Goal: Obtain resource: Download file/media

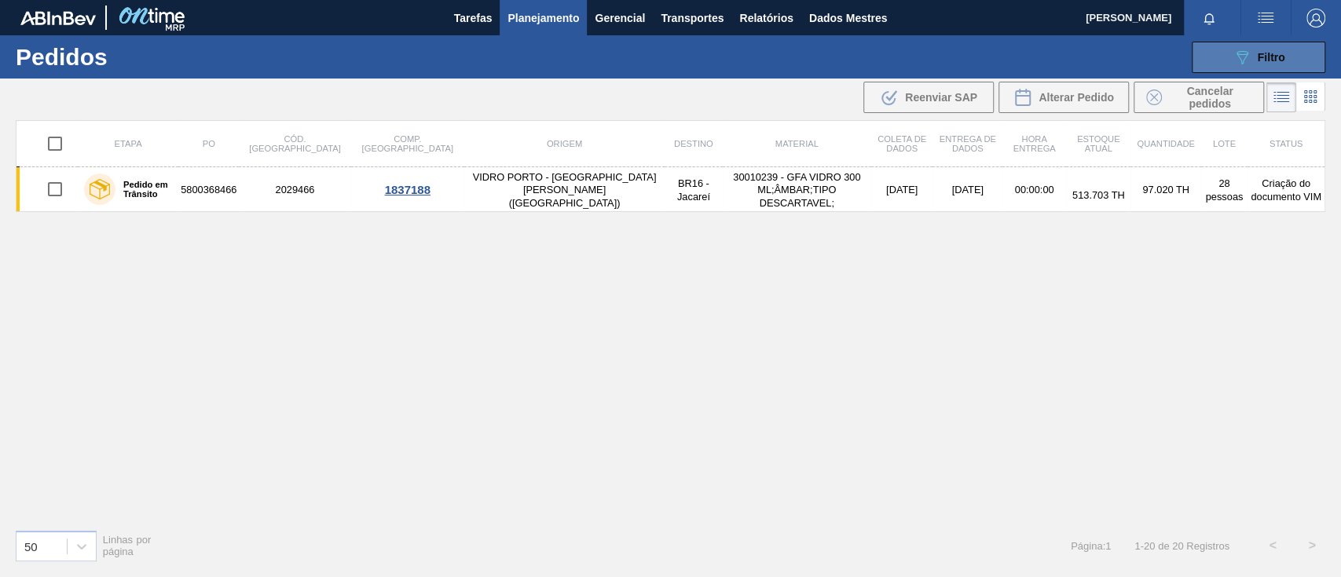
drag, startPoint x: 0, startPoint y: 0, endPoint x: 1199, endPoint y: 54, distance: 1200.1
click at [1199, 54] on button "089F7B8B-B2A5-4AFE-B5C0-19BA573D28AC Filtro" at bounding box center [1259, 57] width 134 height 31
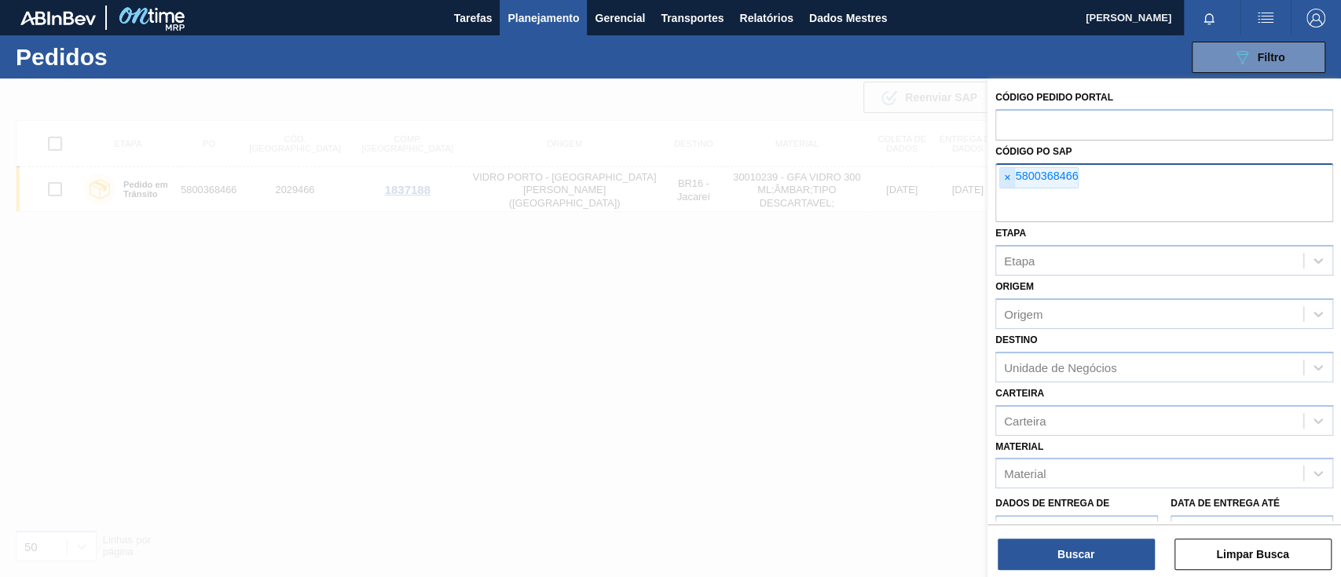
click at [1006, 179] on font "×" at bounding box center [1007, 177] width 6 height 13
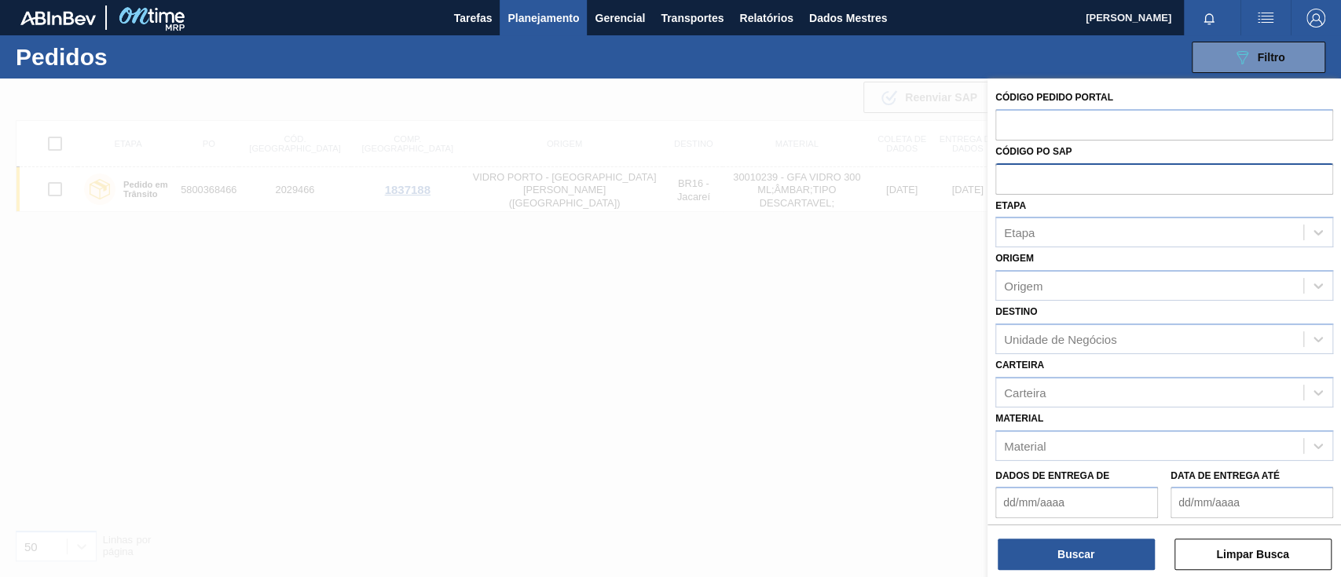
paste input "5800367013"
type input "5800367013"
click at [1088, 548] on font "Buscar" at bounding box center [1075, 554] width 37 height 13
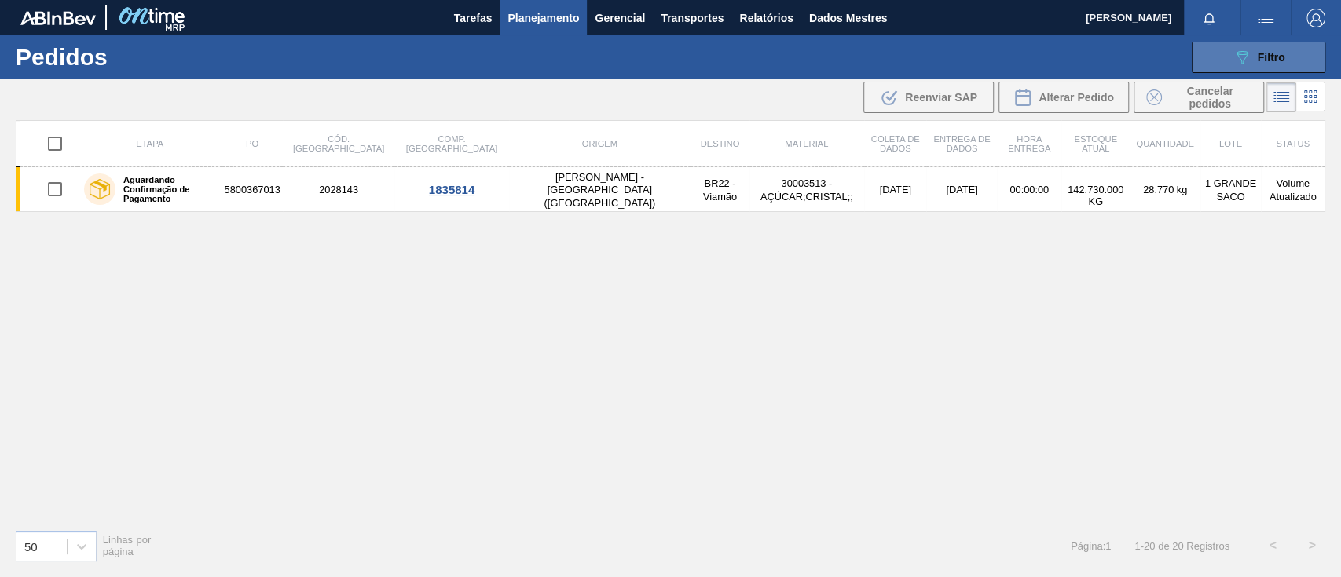
click at [1235, 57] on icon "089F7B8B-B2A5-4AFE-B5C0-19BA573D28AC" at bounding box center [1242, 57] width 19 height 19
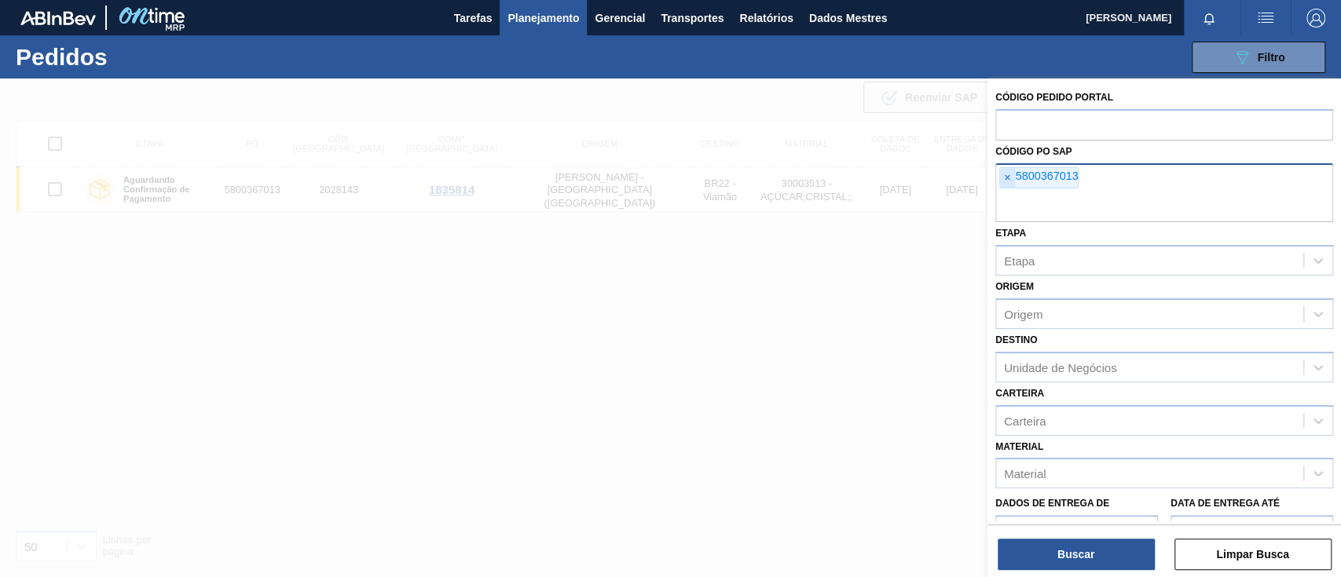
click at [1007, 172] on font "×" at bounding box center [1007, 177] width 6 height 13
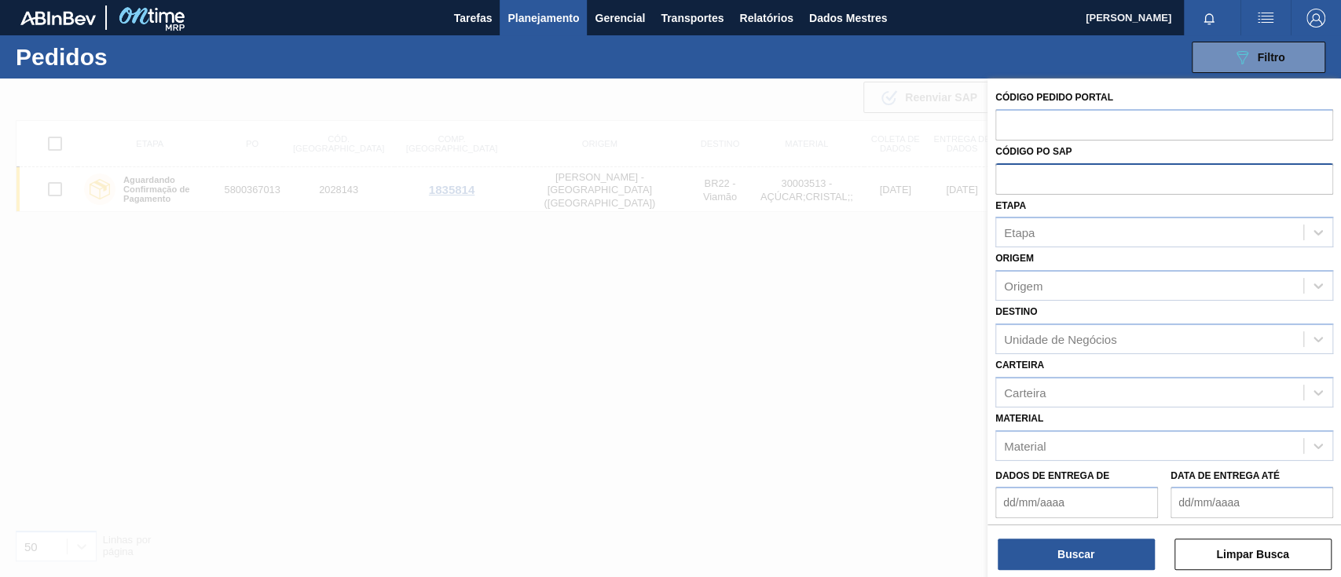
paste input "text"
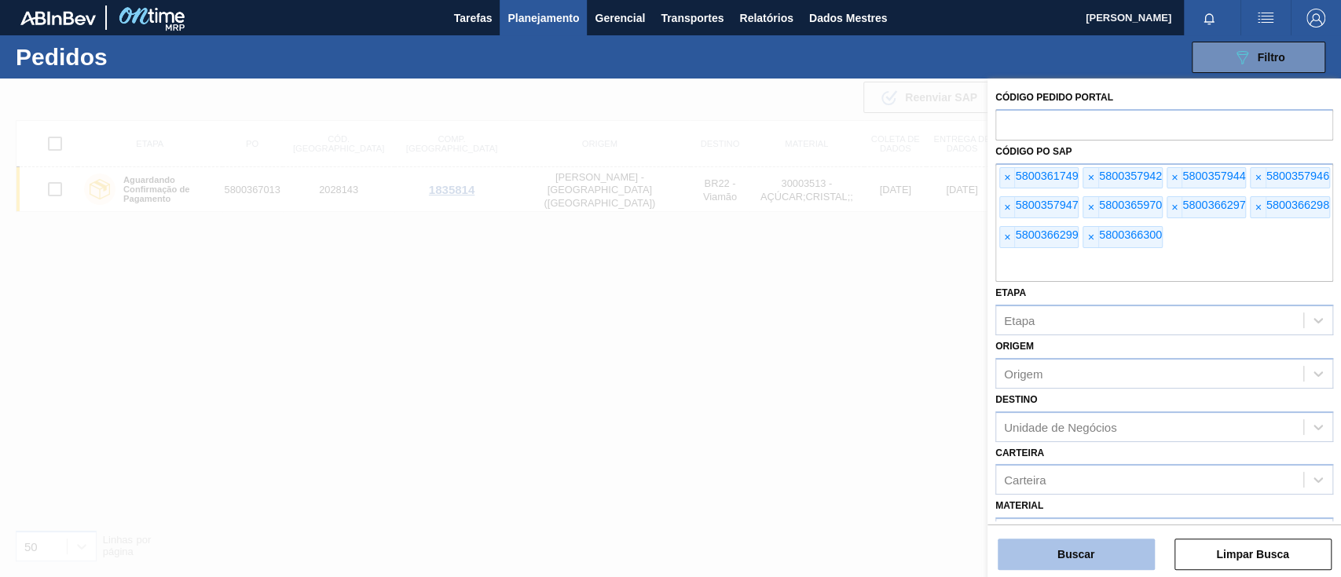
click at [1058, 554] on font "Buscar" at bounding box center [1075, 554] width 37 height 13
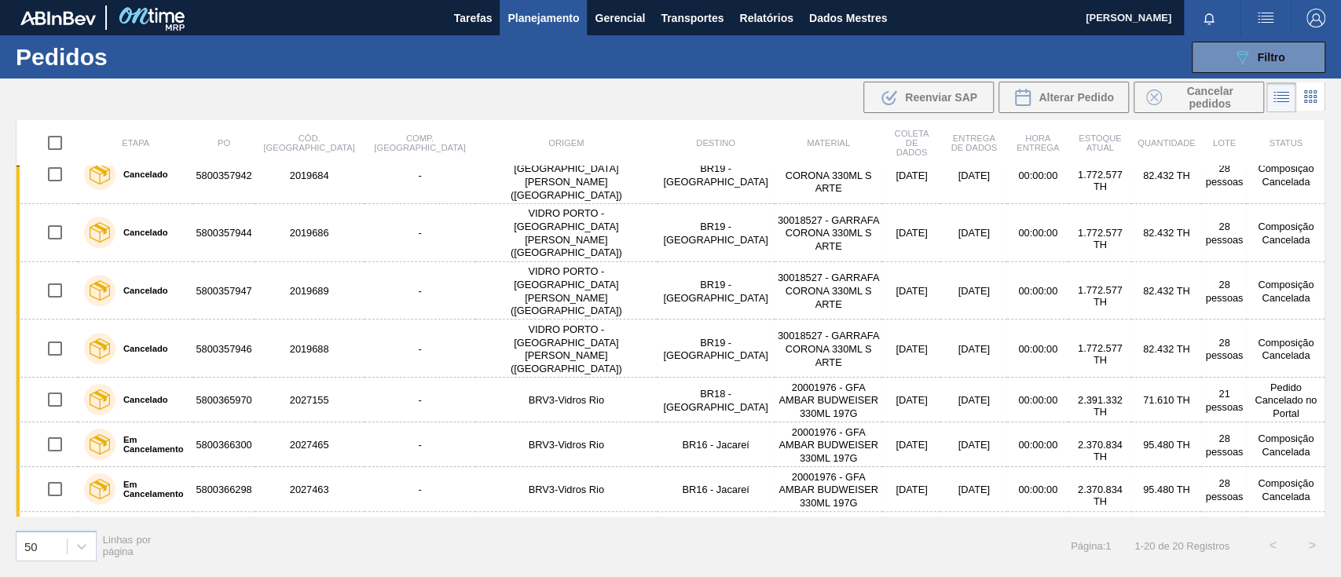
scroll to position [97, 0]
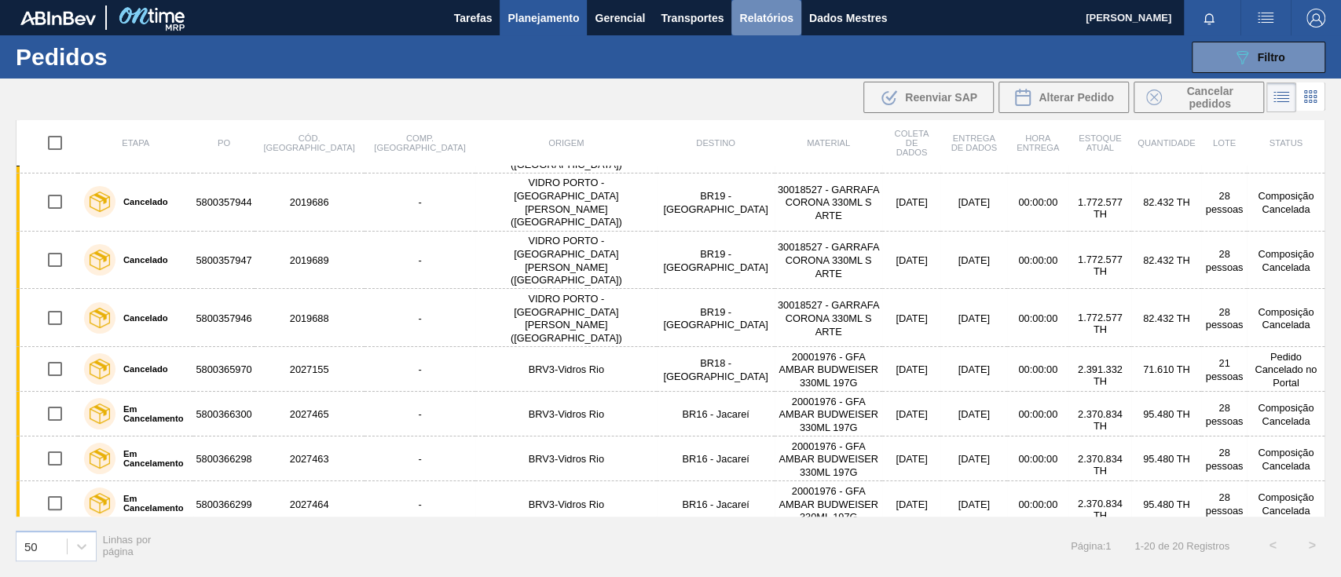
click at [786, 9] on font "Relatórios" at bounding box center [765, 18] width 53 height 19
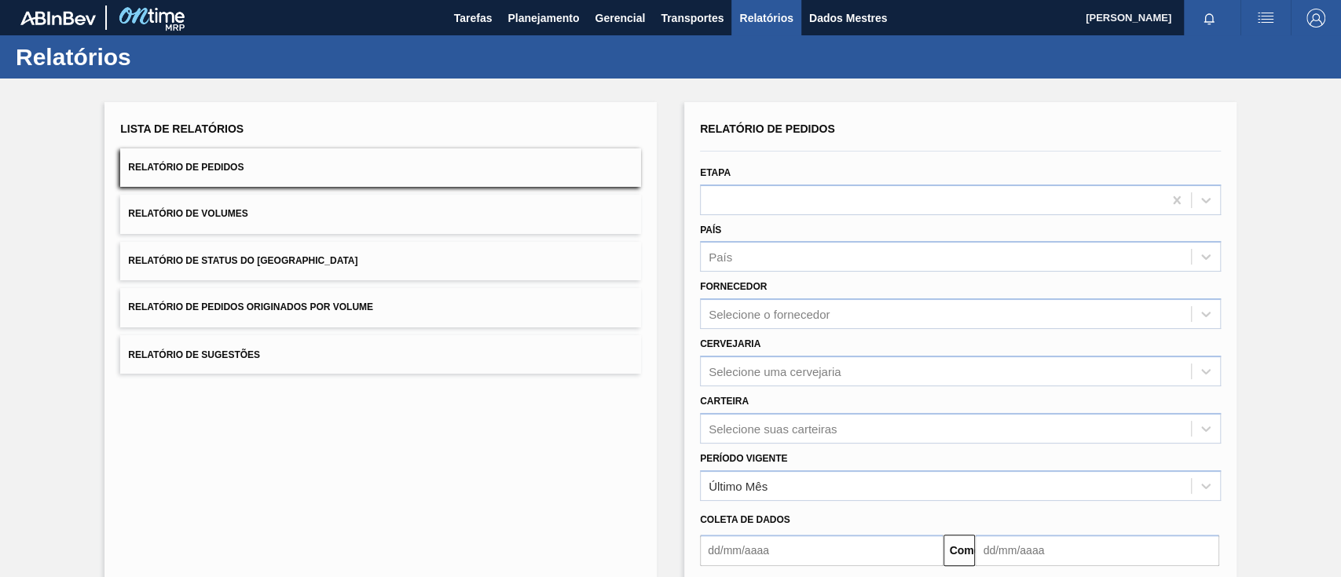
click at [325, 286] on div "Lista de Relatórios Relatório de Pedidos Relatório de Volumes Relatório de Stat…" at bounding box center [380, 246] width 521 height 256
click at [324, 313] on button "Relatório de Pedidos Originados por Volume" at bounding box center [380, 307] width 521 height 38
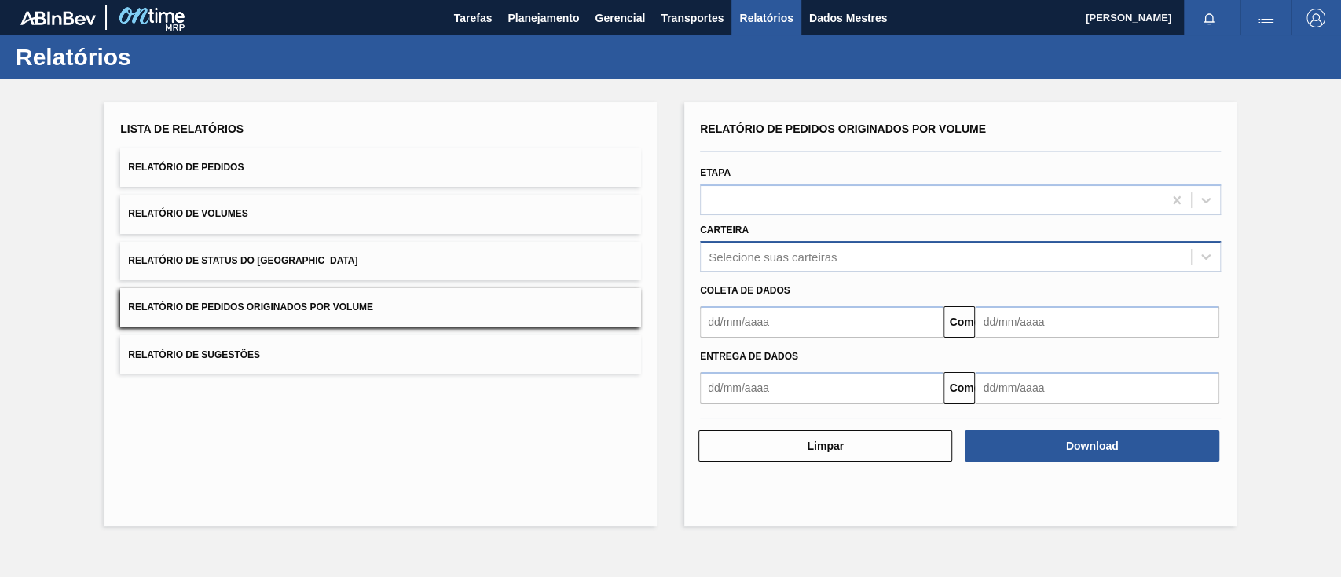
click at [735, 247] on div "Selecione suas carteiras" at bounding box center [946, 257] width 490 height 23
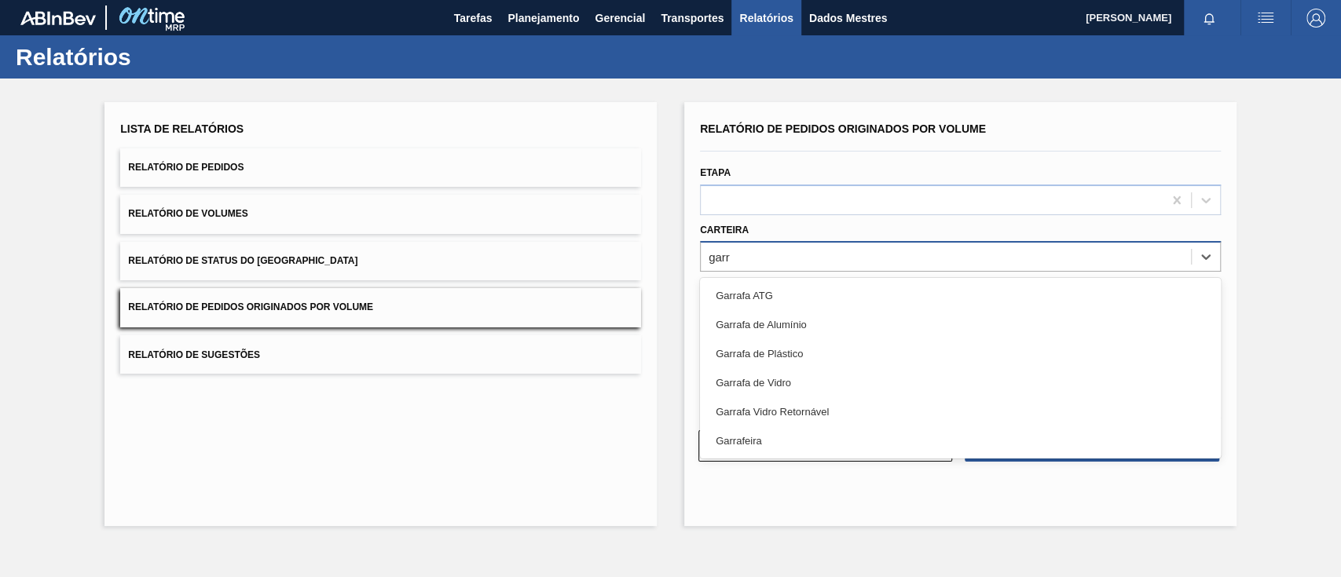
type input "garra"
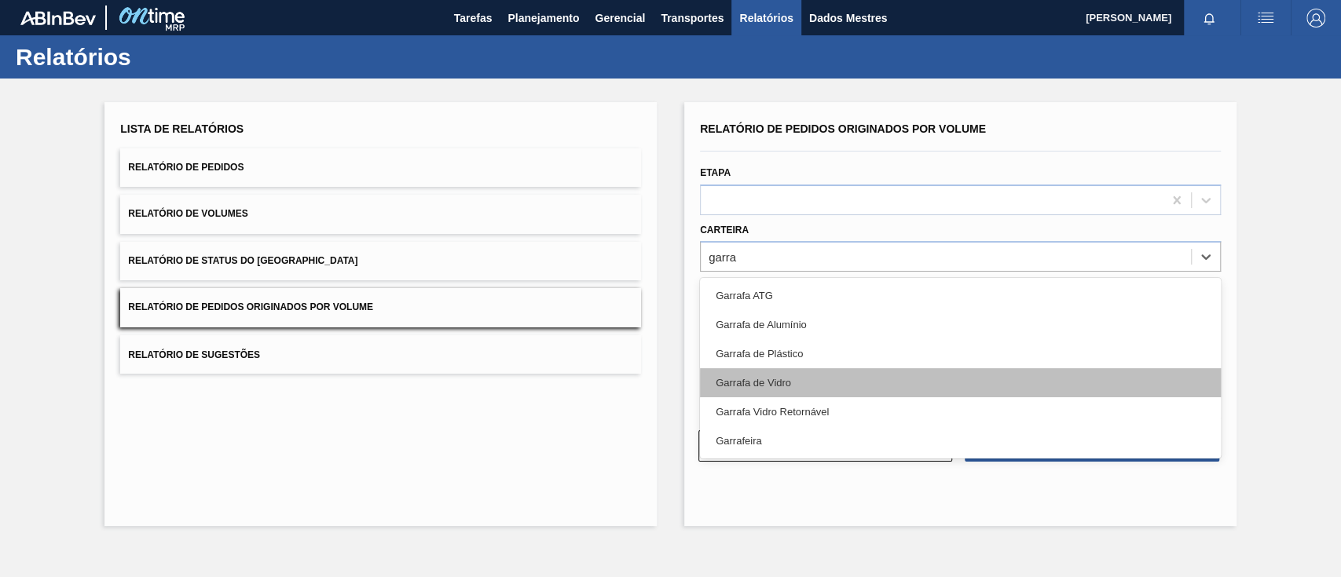
click at [785, 376] on div "Garrafa de Vidro" at bounding box center [960, 382] width 521 height 29
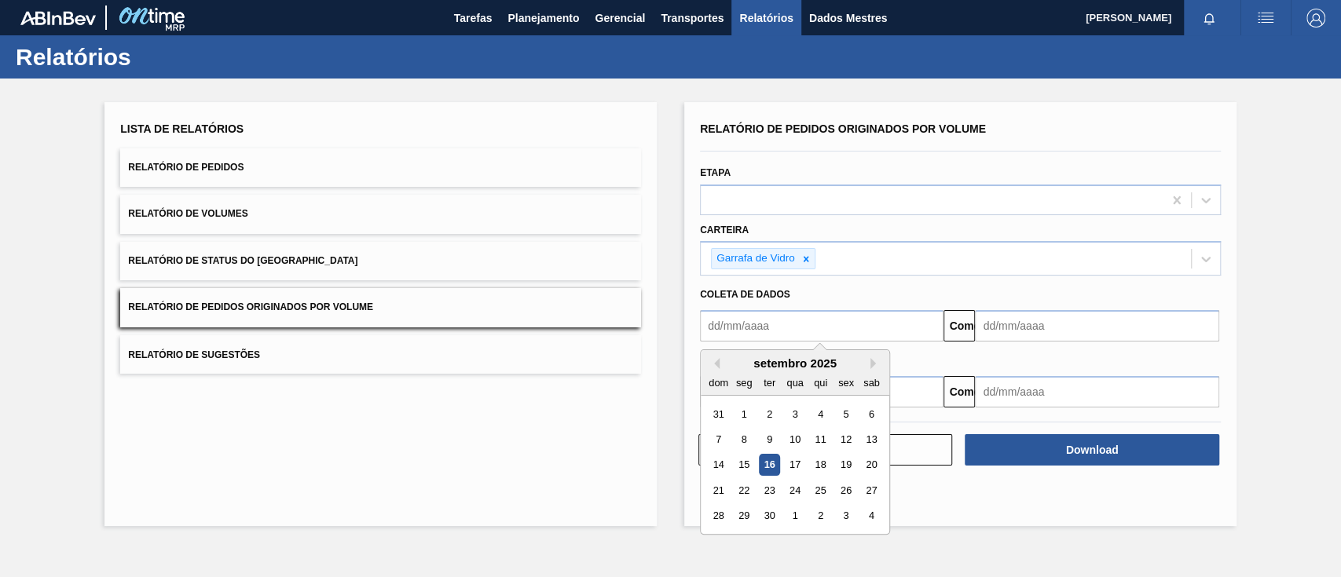
click at [772, 324] on input "text" at bounding box center [822, 325] width 244 height 31
click at [744, 416] on font "1" at bounding box center [744, 415] width 5 height 12
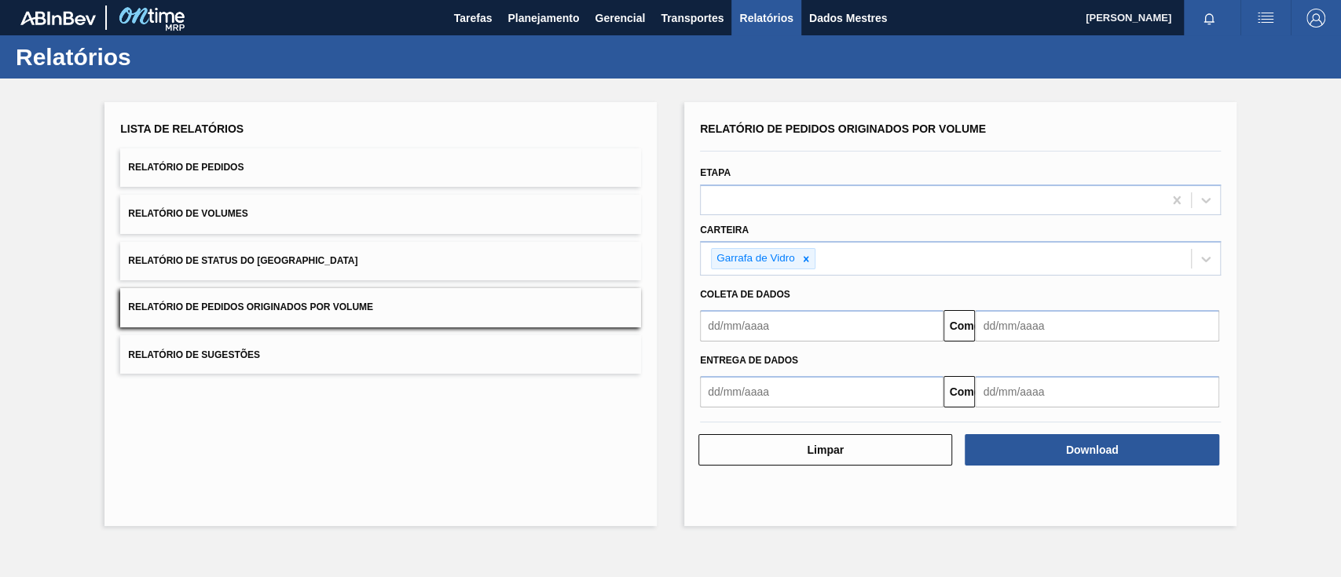
type input "[DATE]"
click at [1054, 337] on input "text" at bounding box center [1097, 325] width 244 height 31
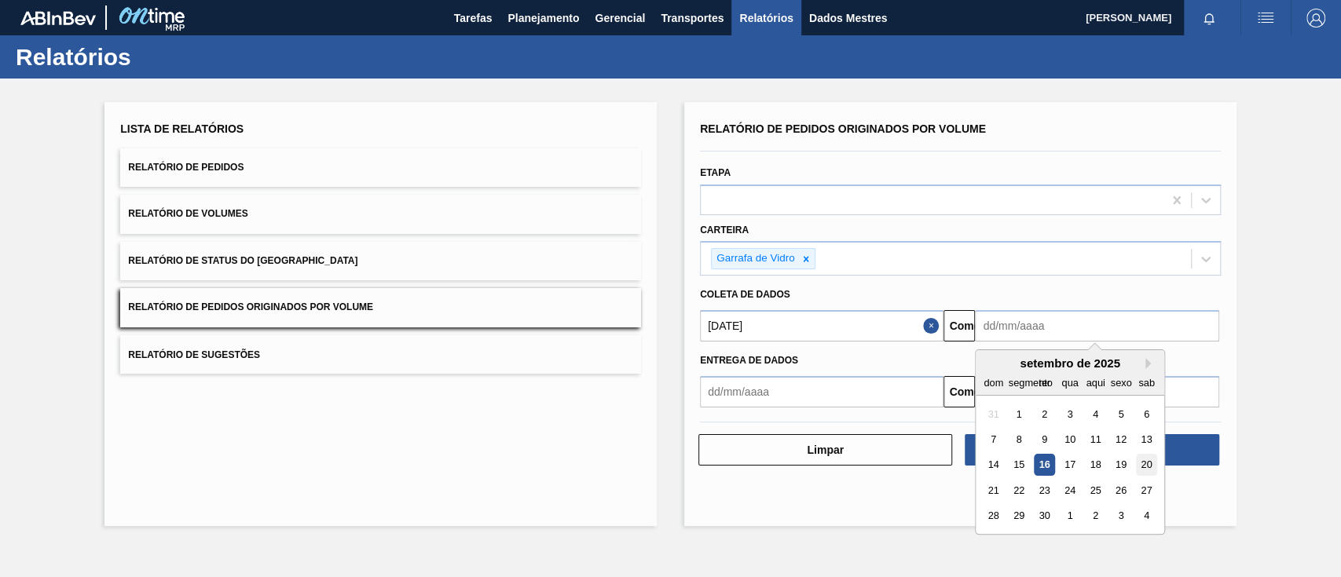
click at [1145, 462] on font "20" at bounding box center [1146, 466] width 11 height 12
type input "[DATE]"
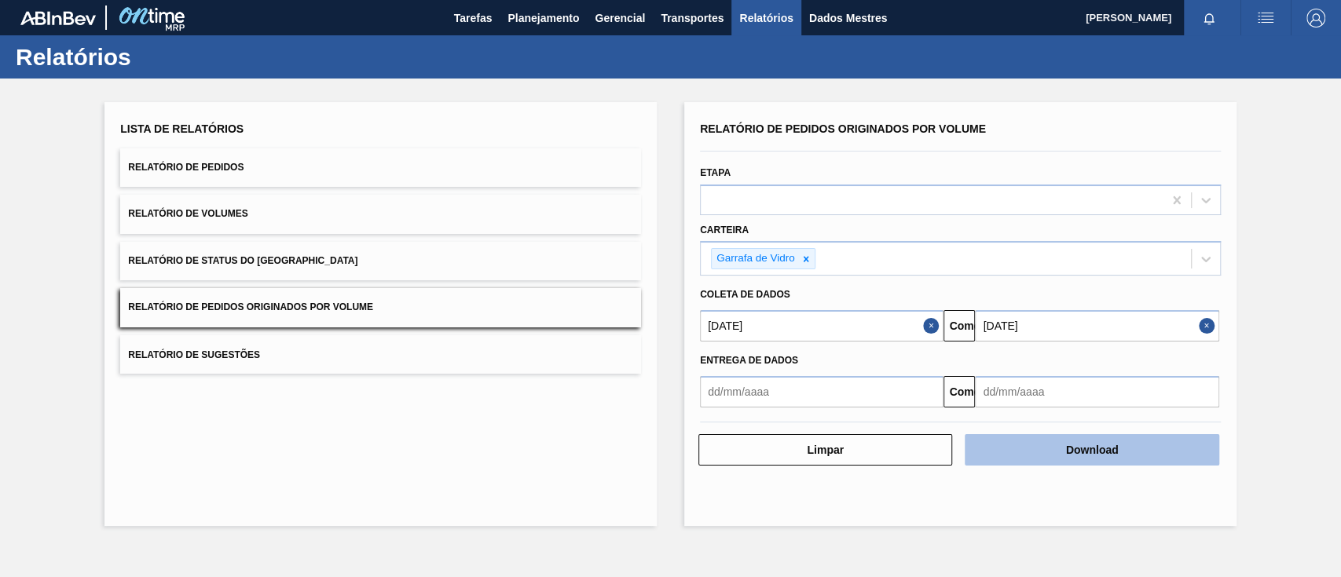
click at [1141, 454] on button "Download" at bounding box center [1092, 449] width 254 height 31
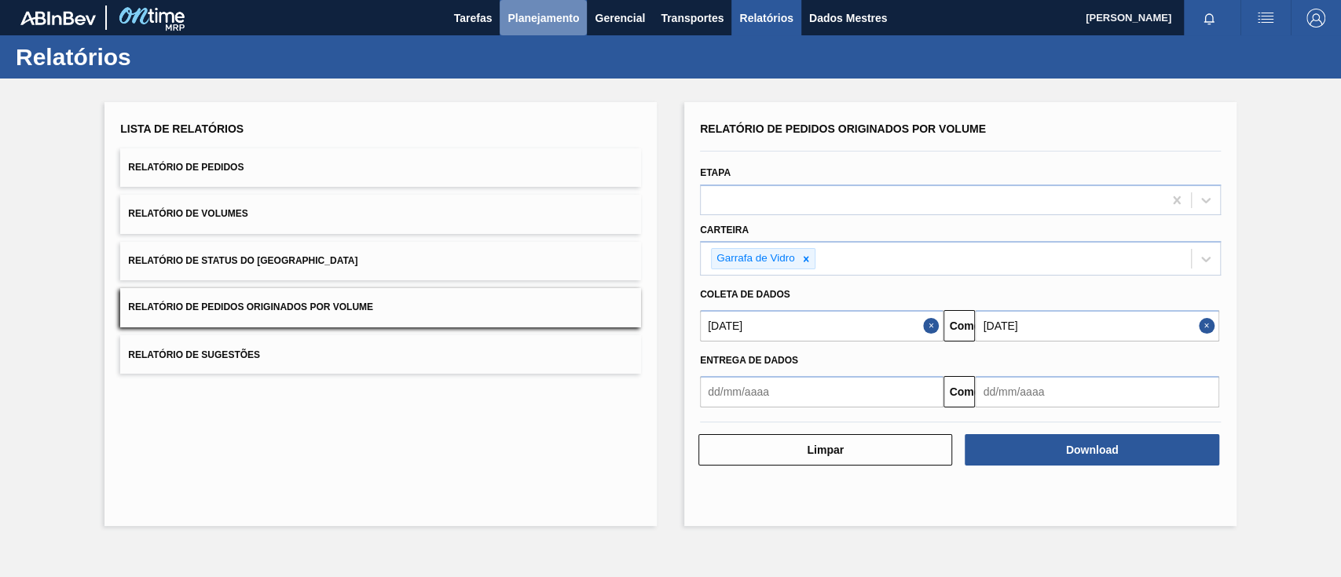
click at [544, 13] on font "Planejamento" at bounding box center [543, 18] width 71 height 13
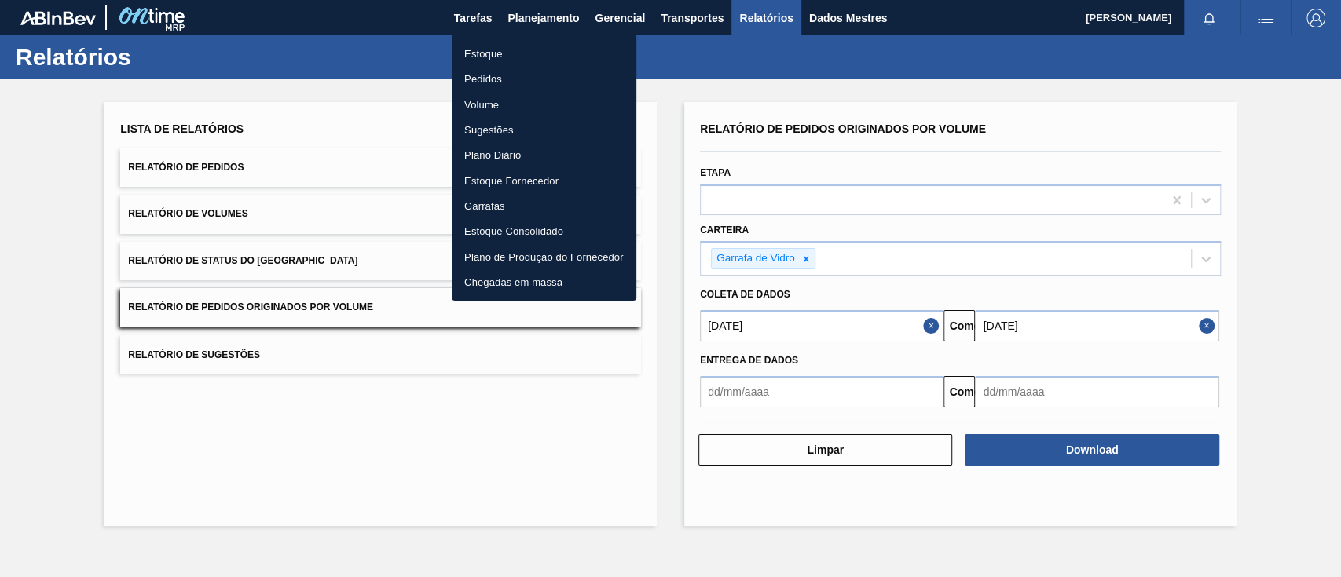
click at [490, 73] on font "Pedidos" at bounding box center [483, 79] width 38 height 12
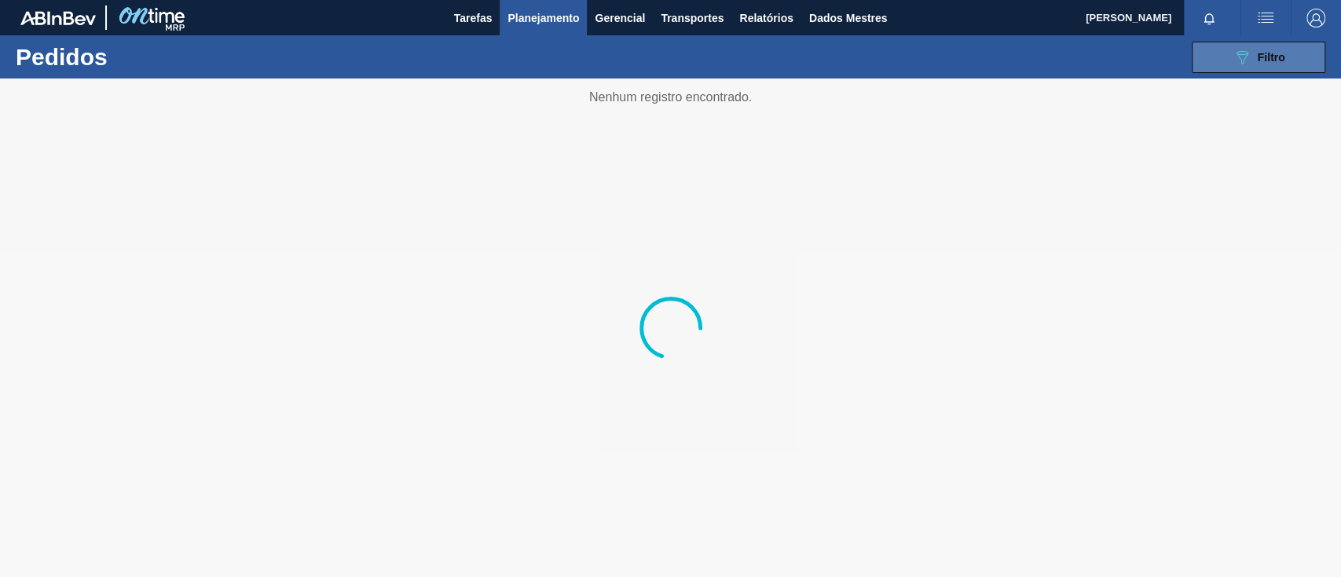
click at [1272, 61] on font "Filtro" at bounding box center [1271, 57] width 27 height 13
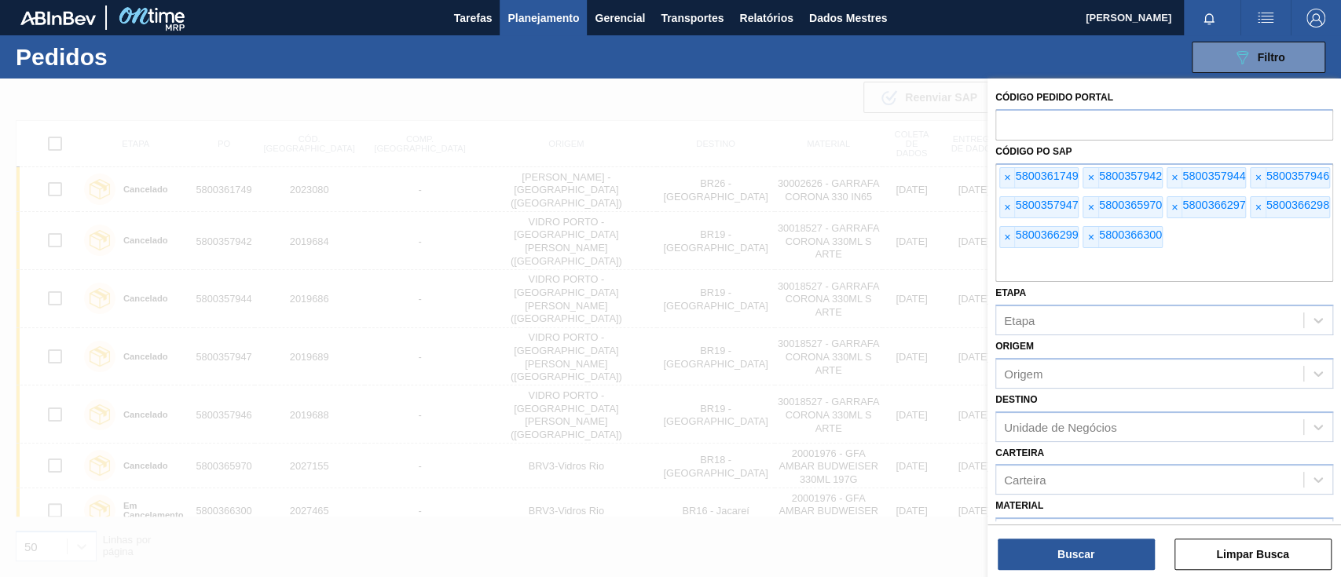
click at [1007, 175] on font "×" at bounding box center [1007, 177] width 6 height 13
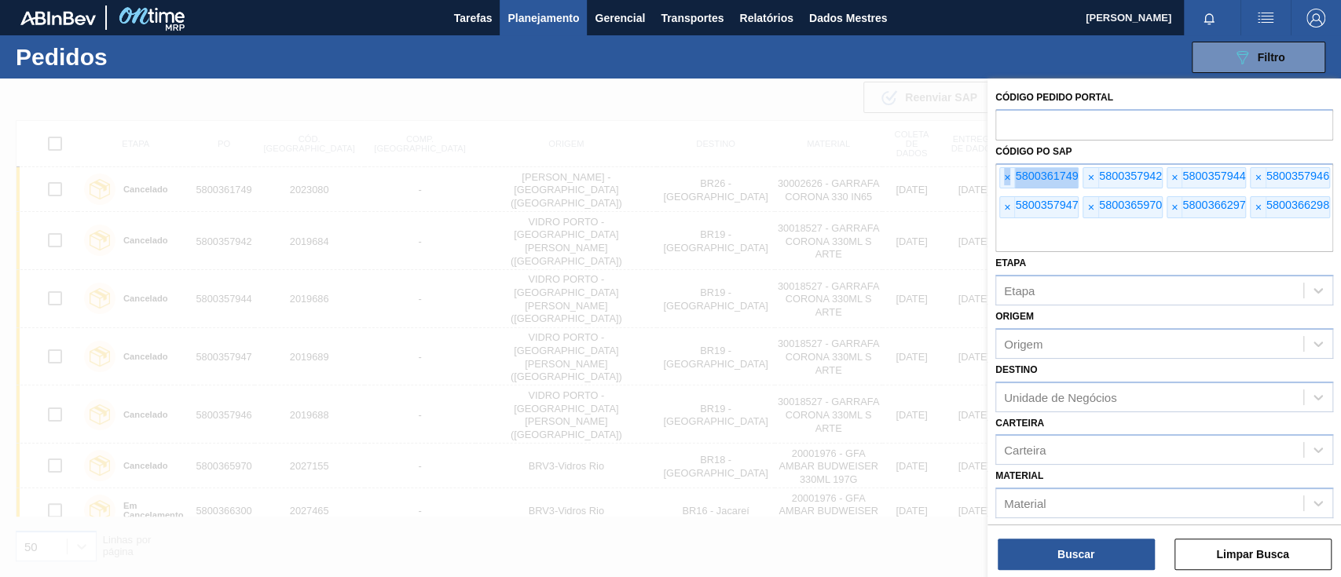
click at [1007, 175] on font "×" at bounding box center [1007, 177] width 6 height 13
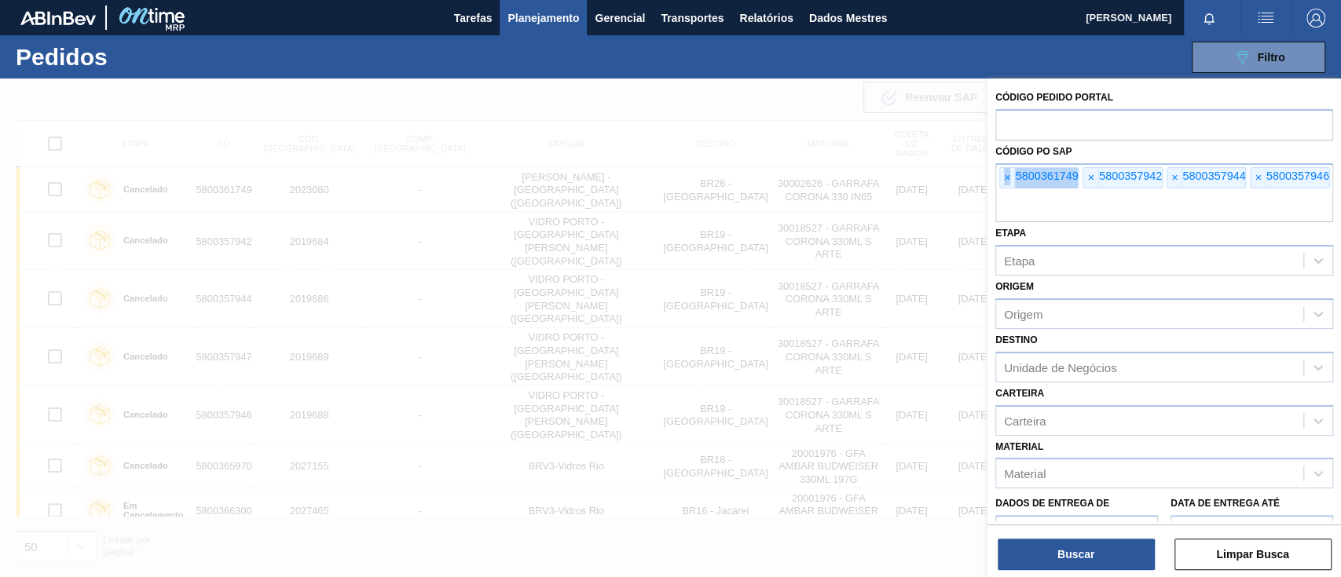
click at [1007, 175] on font "×" at bounding box center [1007, 177] width 6 height 13
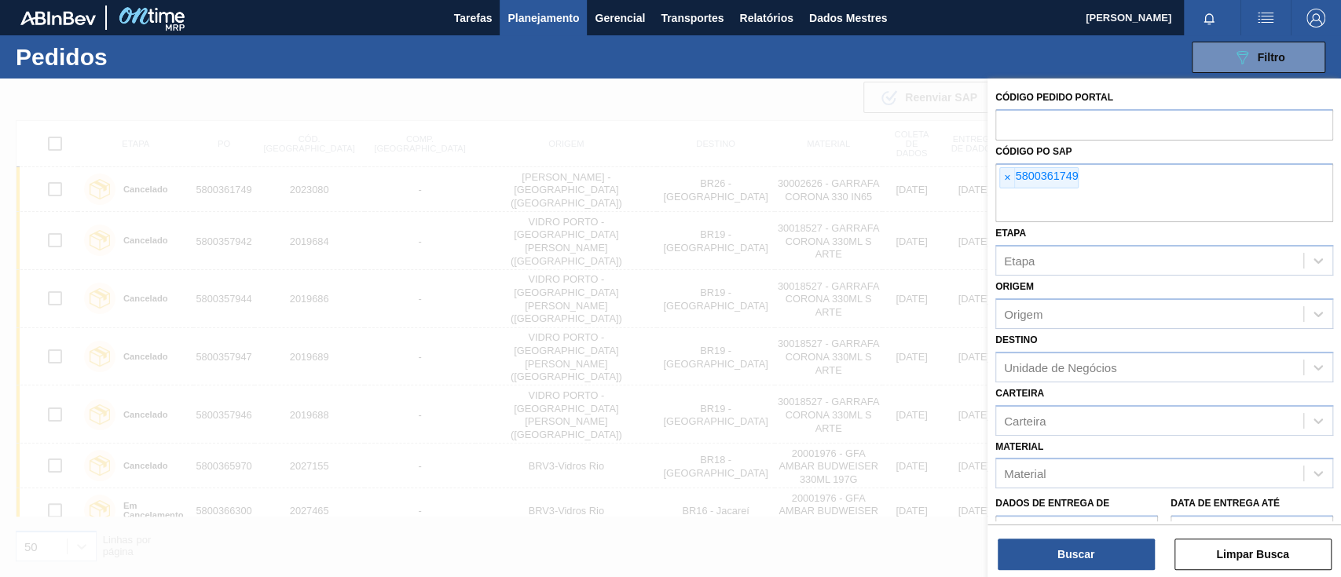
click at [1007, 175] on font "×" at bounding box center [1007, 177] width 6 height 13
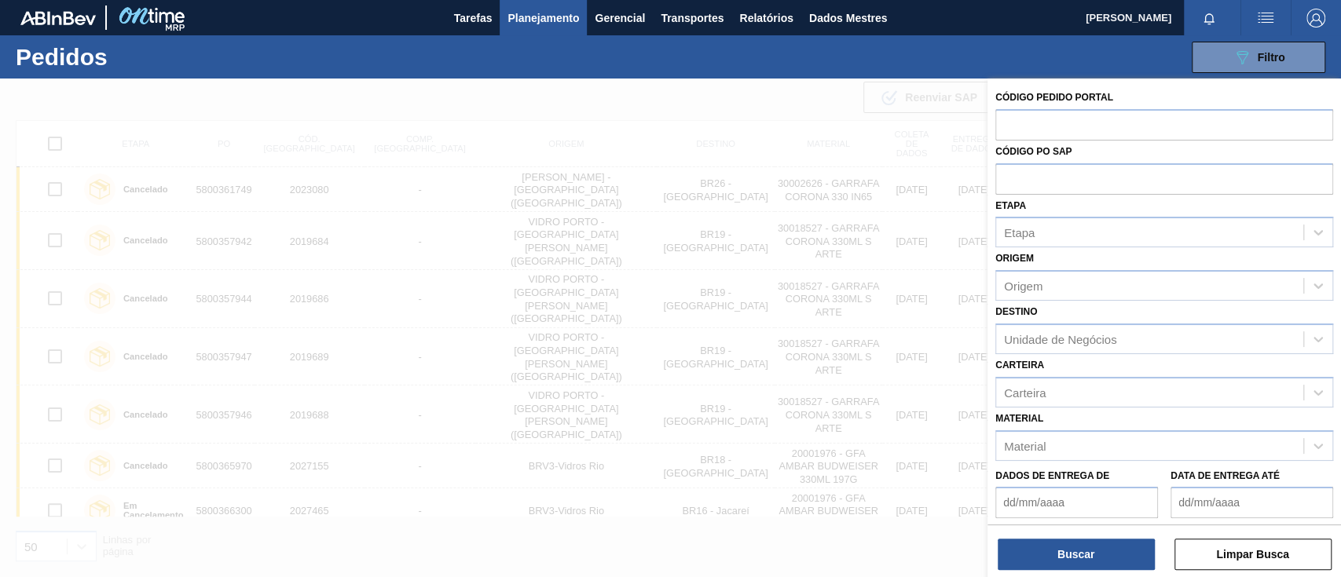
click at [1007, 175] on input "text" at bounding box center [1164, 178] width 338 height 30
paste input "5800363609"
type input "5800363609"
click at [1102, 537] on div "Buscar Limpar Busca" at bounding box center [1165, 547] width 354 height 44
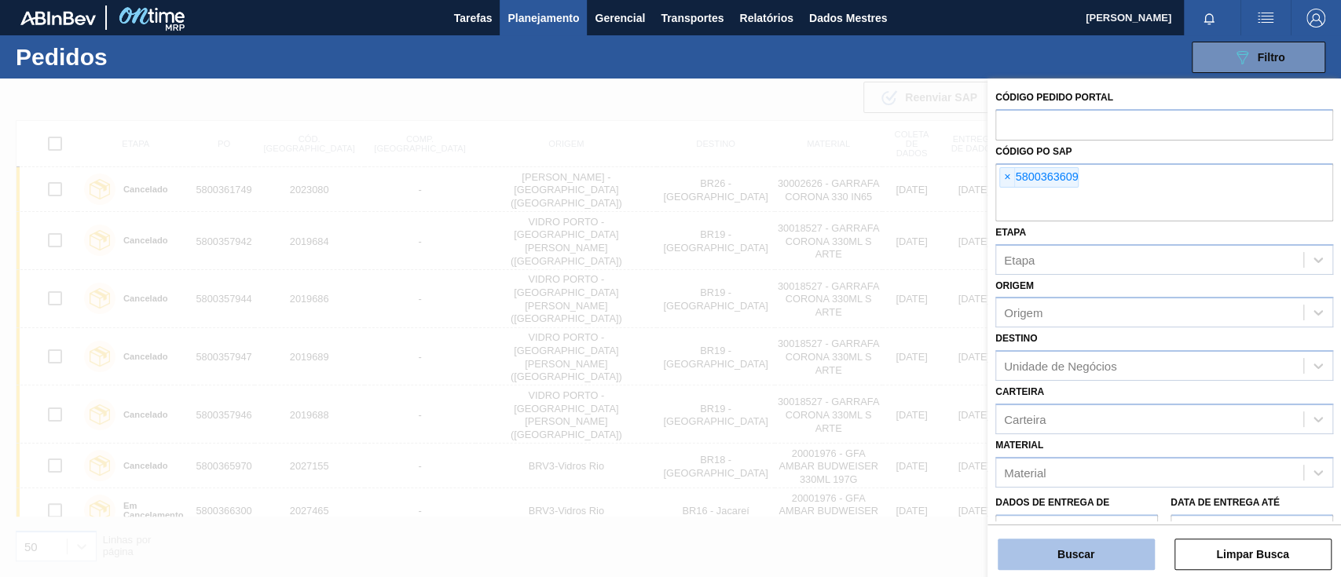
click at [1099, 544] on button "Buscar" at bounding box center [1076, 554] width 157 height 31
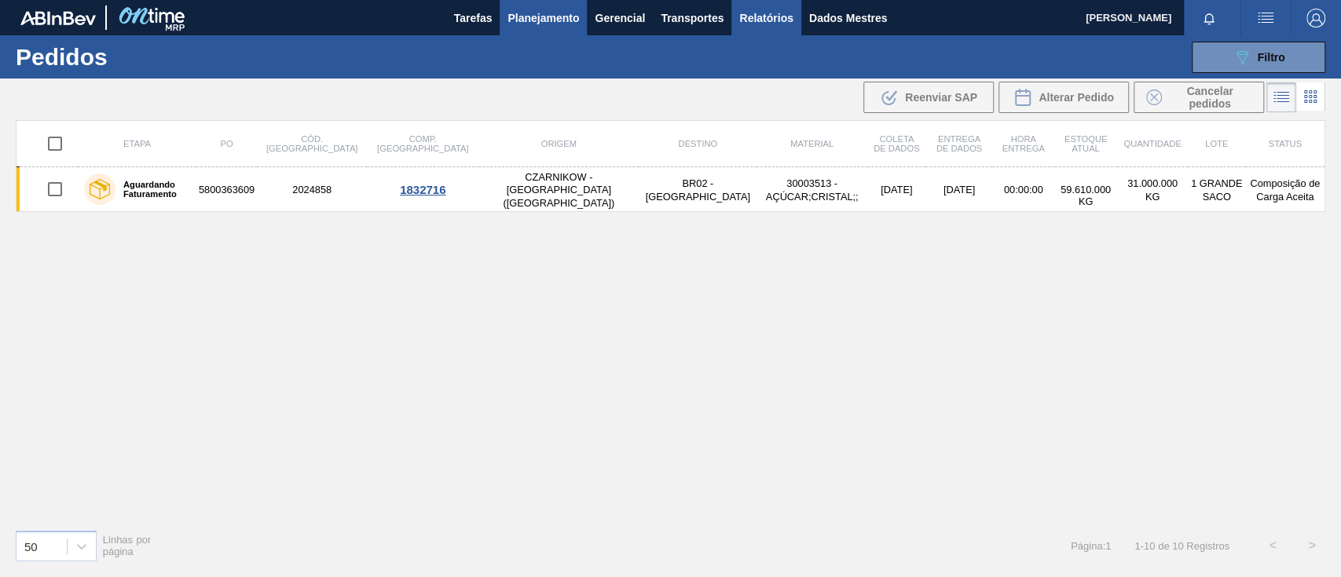
click at [765, 16] on font "Relatórios" at bounding box center [765, 18] width 53 height 13
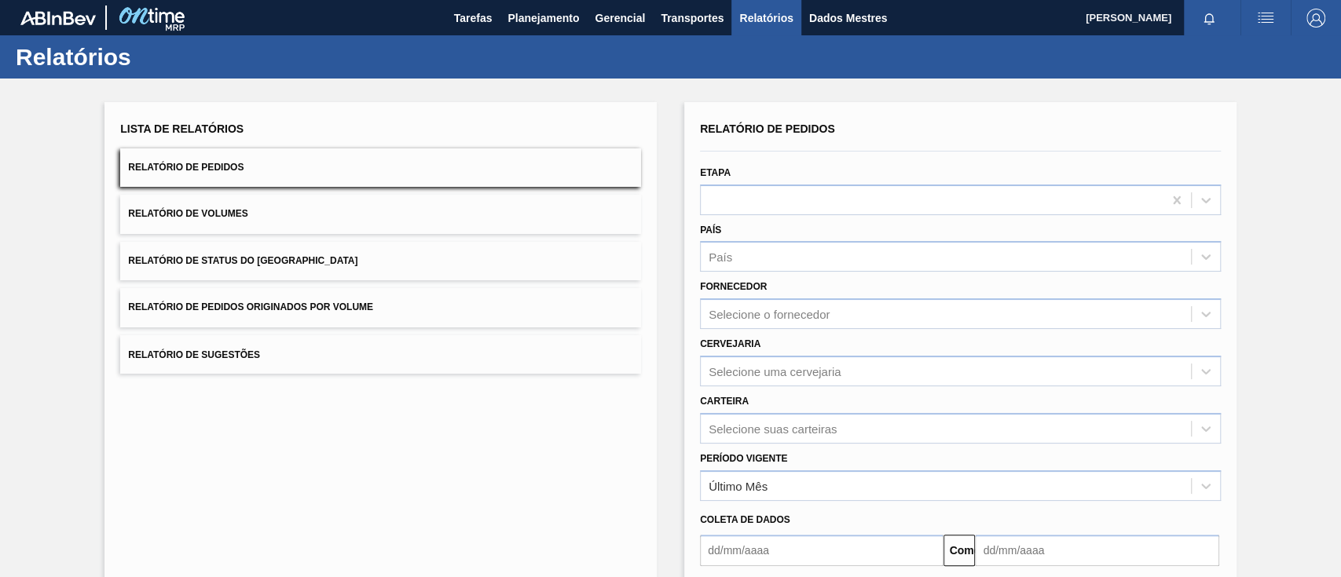
click at [373, 295] on button "Relatório de Pedidos Originados por Volume" at bounding box center [380, 307] width 521 height 38
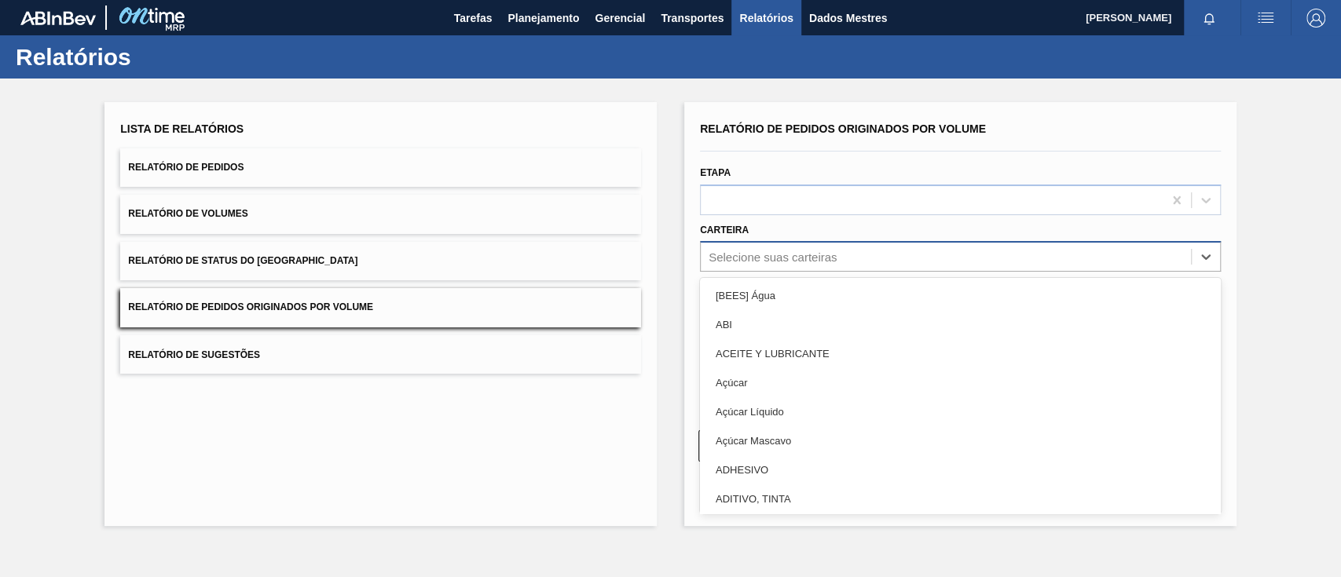
click at [780, 258] on font "Selecione suas carteiras" at bounding box center [773, 257] width 128 height 13
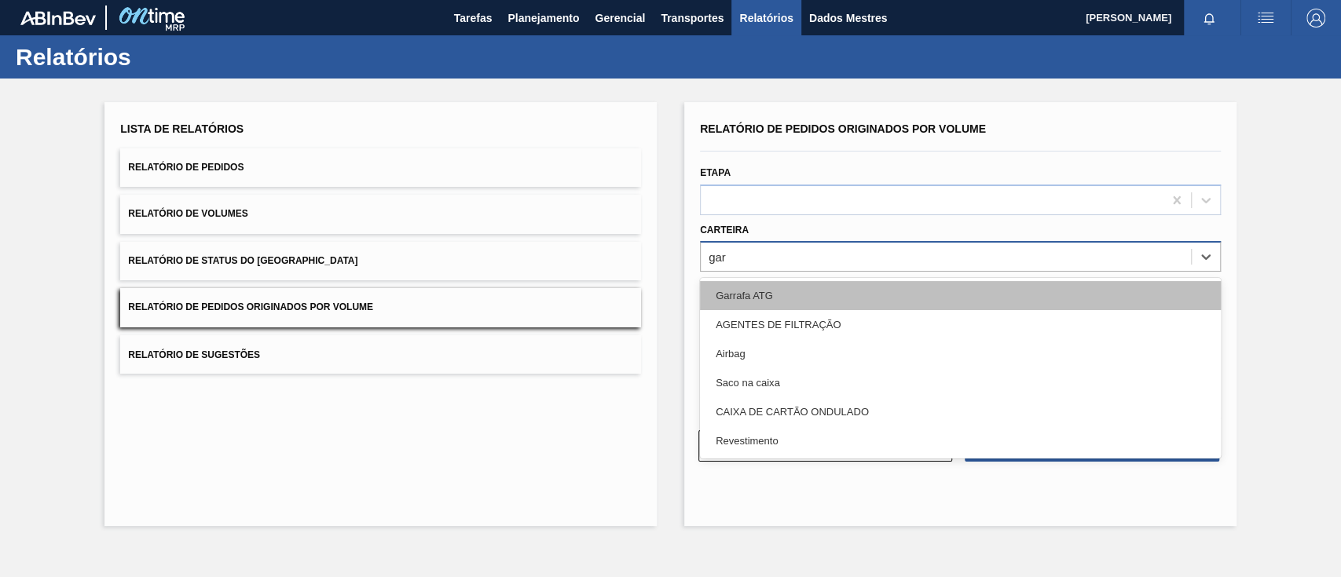
type input "ga"
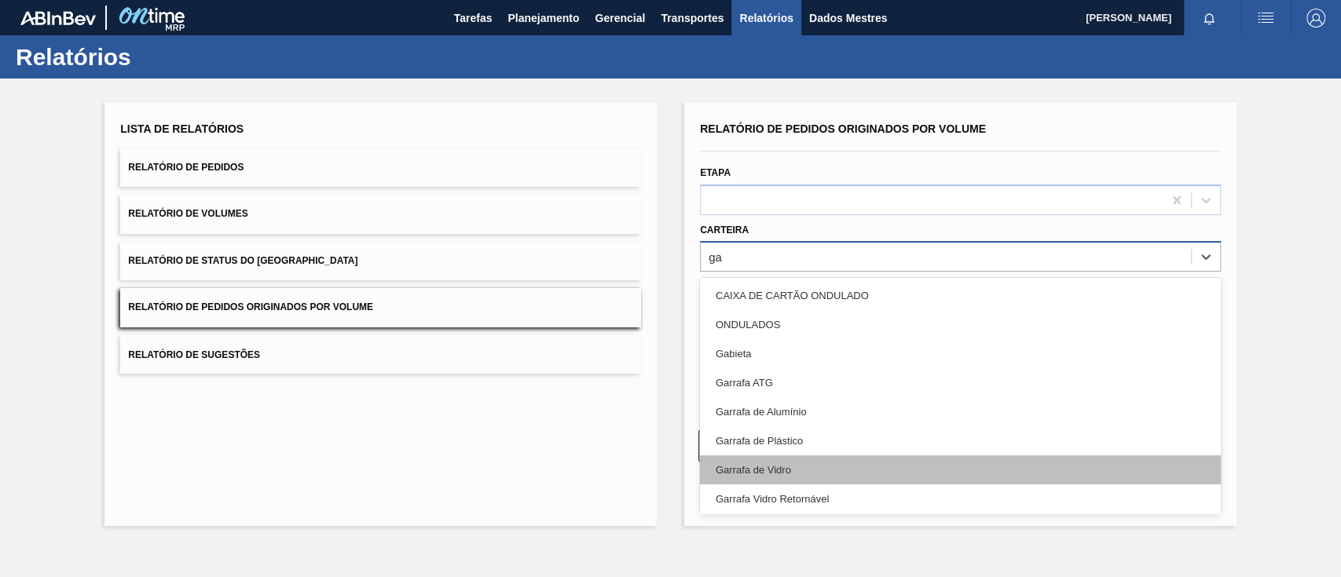
click at [746, 477] on div "Garrafa de Vidro" at bounding box center [960, 470] width 521 height 29
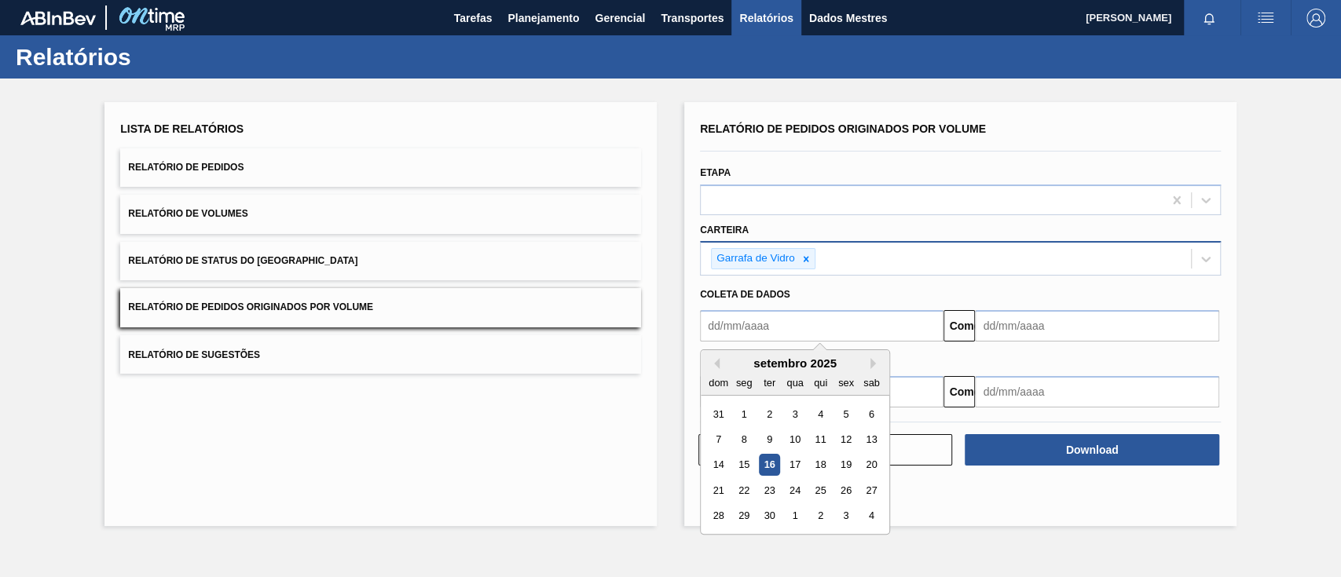
click at [777, 319] on input "text" at bounding box center [822, 325] width 244 height 31
click at [734, 415] on div "1" at bounding box center [744, 414] width 21 height 21
type input "[DATE]"
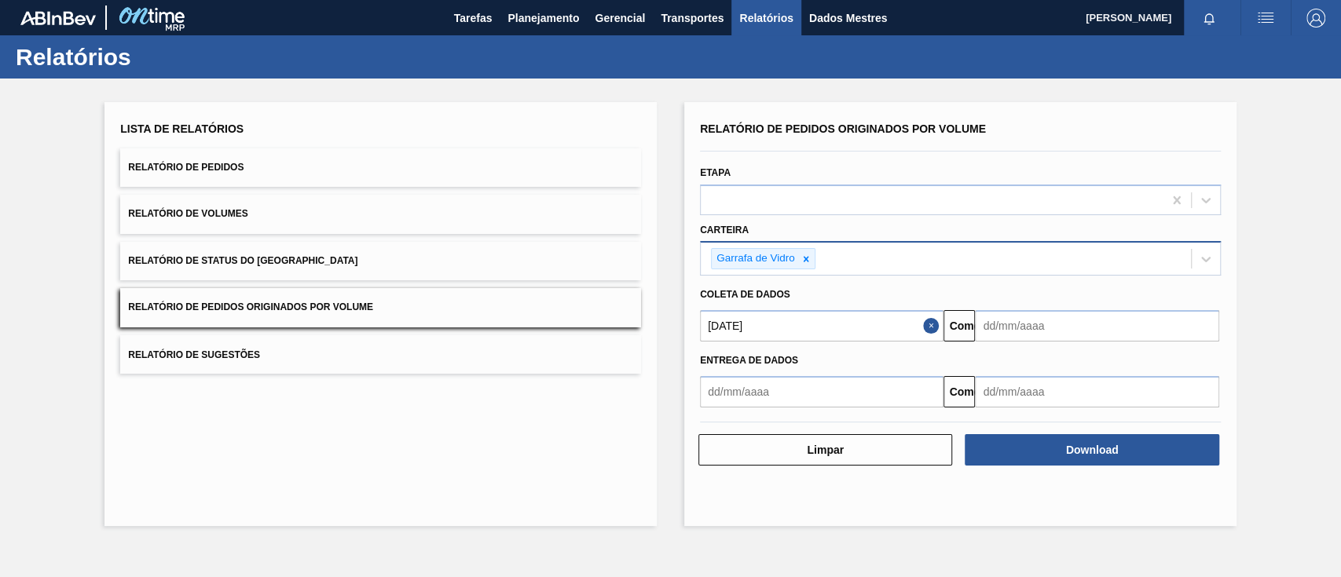
click at [1046, 330] on input "text" at bounding box center [1097, 325] width 244 height 31
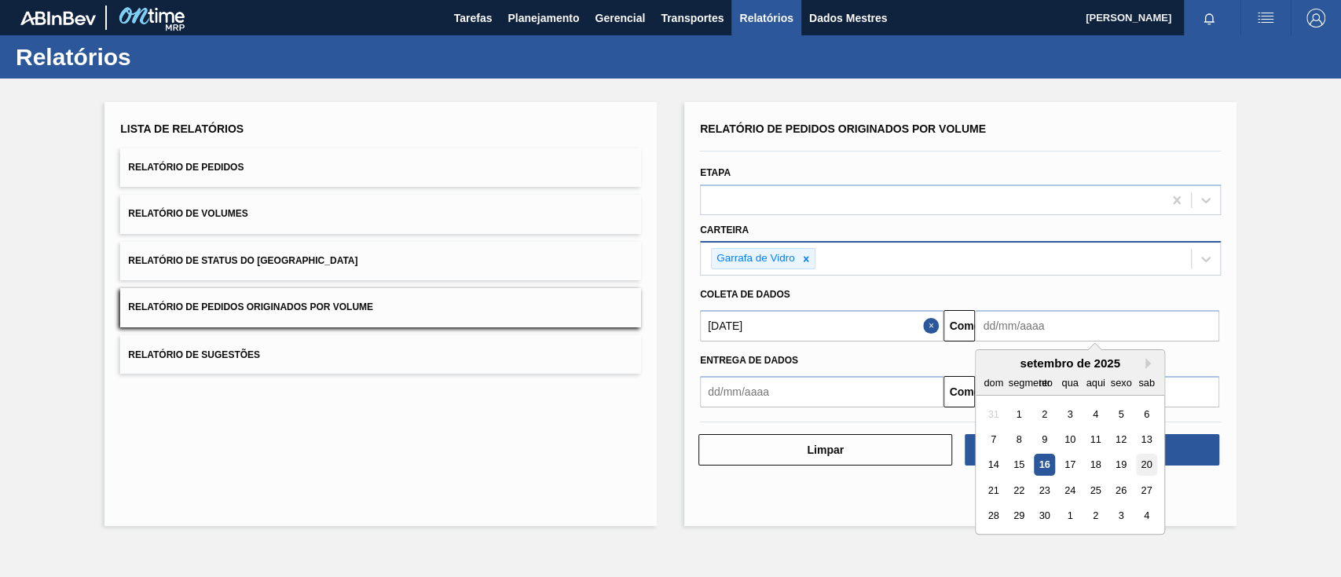
click at [1152, 462] on div "20" at bounding box center [1146, 465] width 21 height 21
type input "[DATE]"
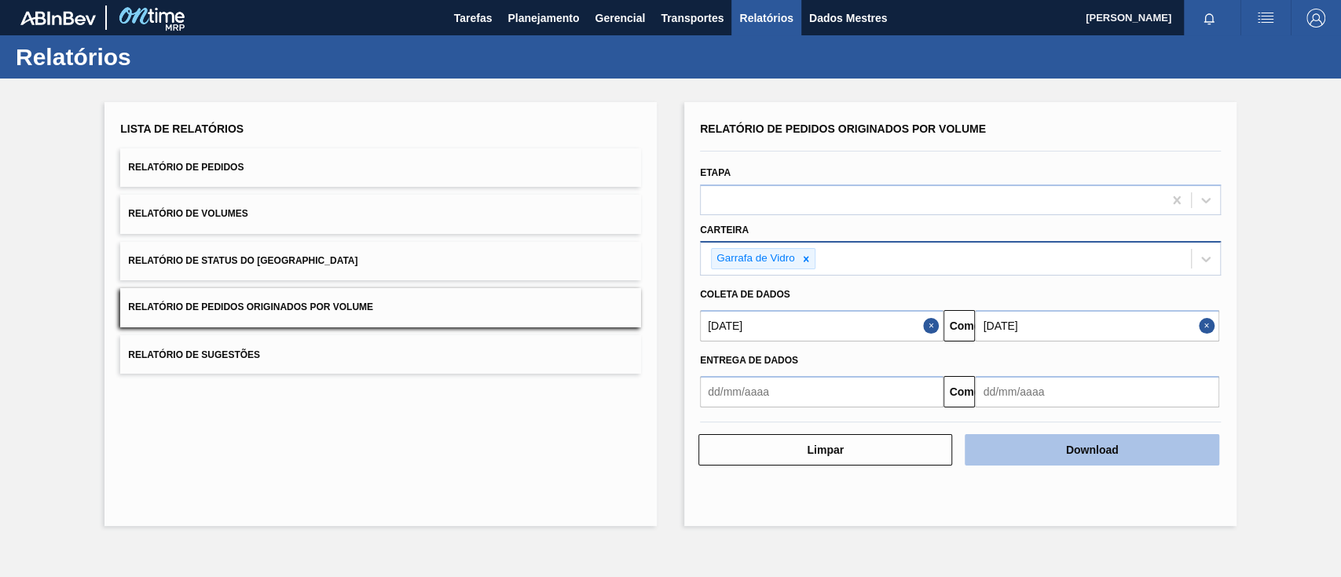
click at [1108, 438] on button "Download" at bounding box center [1092, 449] width 254 height 31
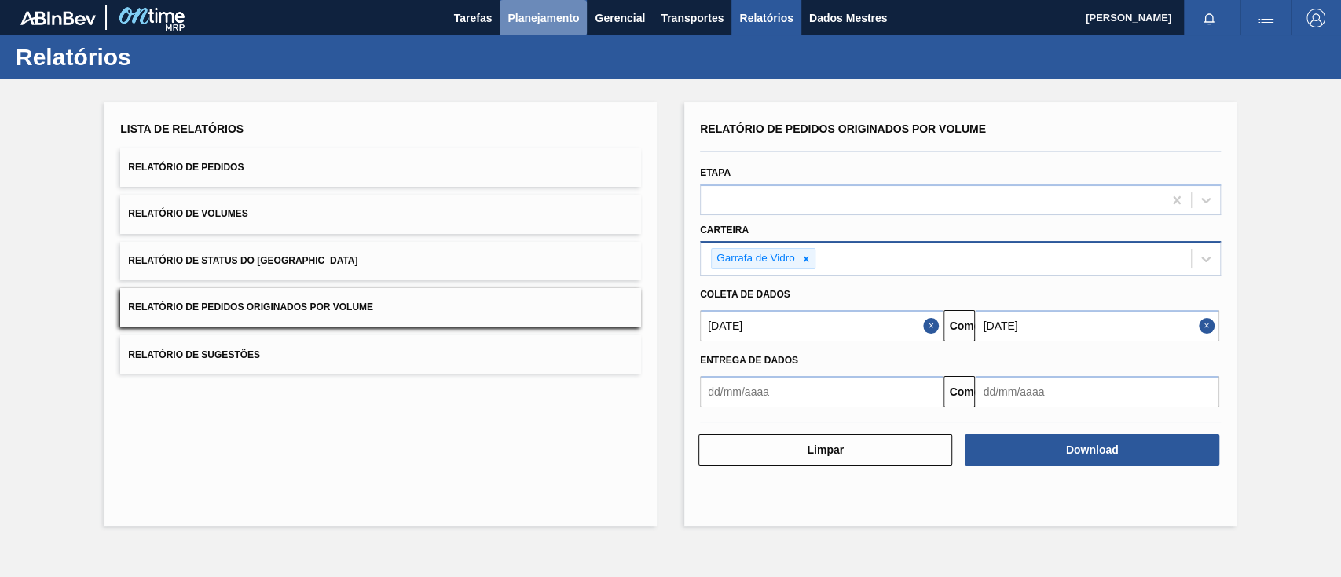
click at [508, 19] on font "Planejamento" at bounding box center [543, 18] width 71 height 13
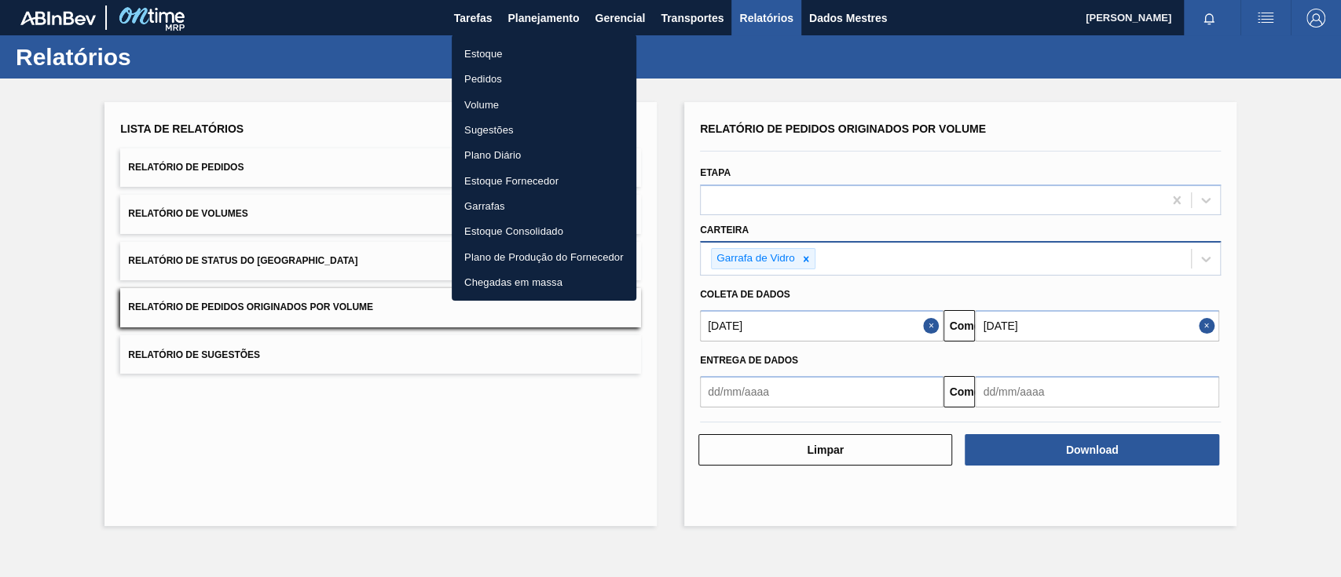
click at [477, 79] on font "Pedidos" at bounding box center [483, 79] width 38 height 12
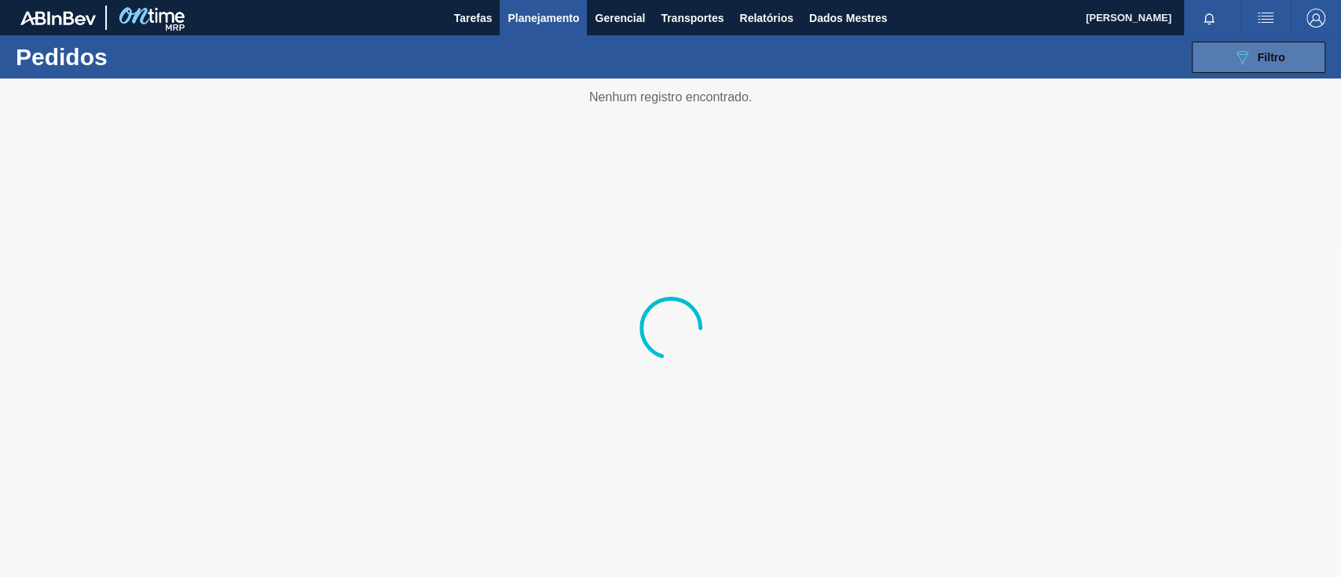
click at [1255, 51] on div "089F7B8B-B2A5-4AFE-B5C0-19BA573D28AC Filtro" at bounding box center [1259, 57] width 53 height 19
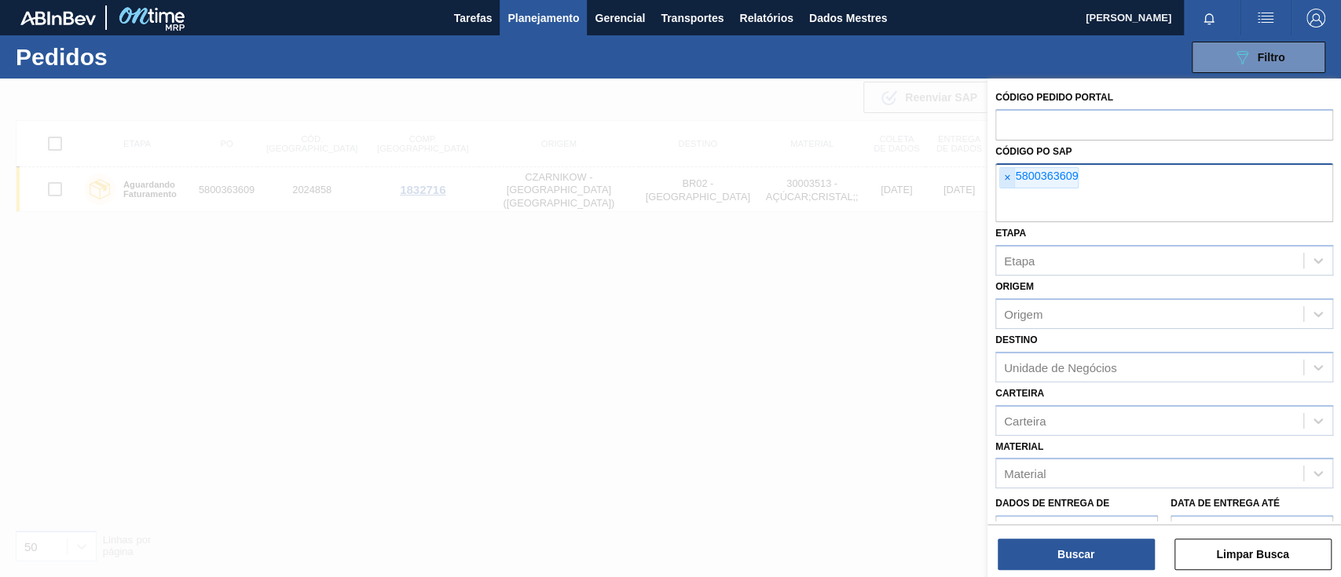
click at [1005, 180] on font "×" at bounding box center [1007, 177] width 6 height 13
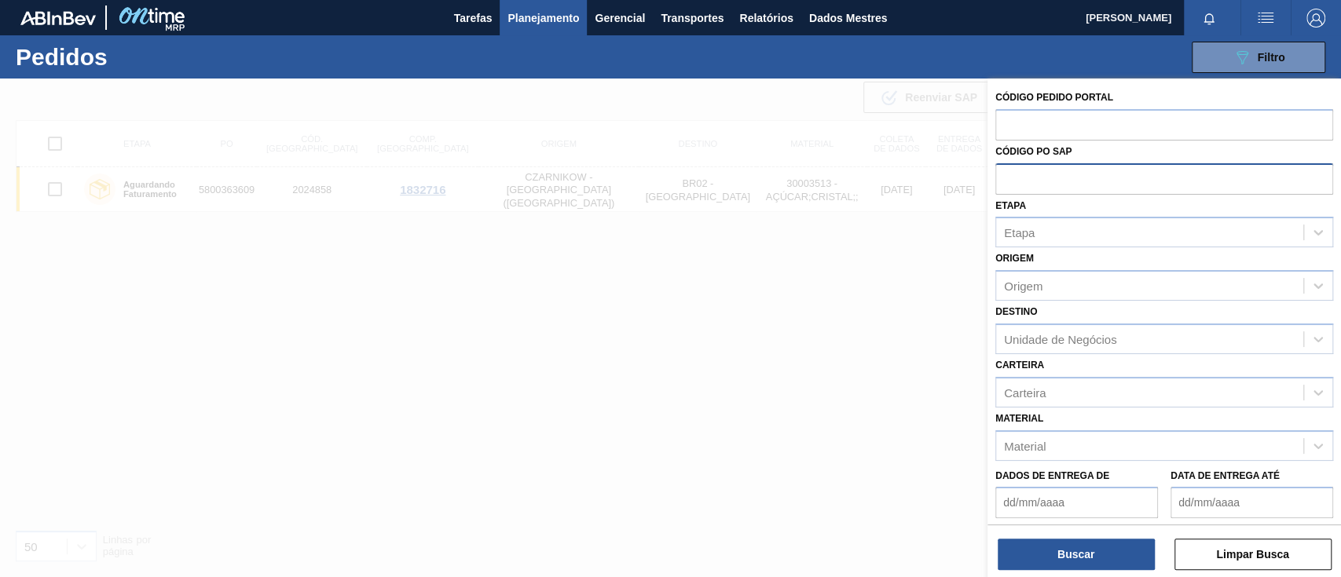
paste input "text"
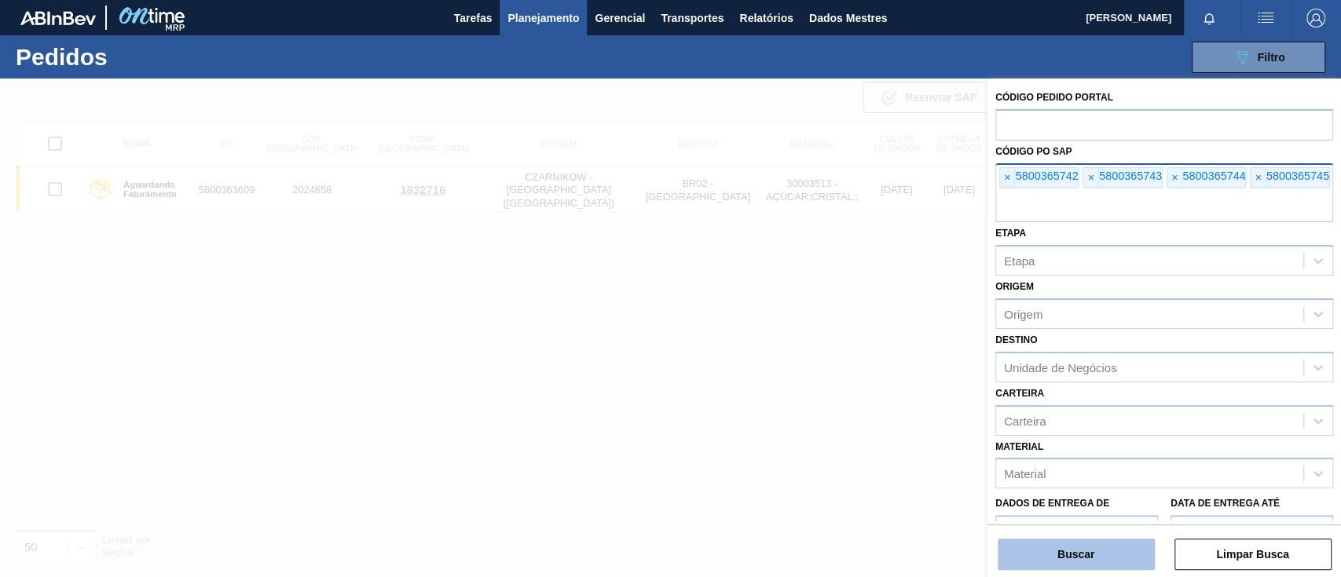
click at [1113, 555] on button "Buscar" at bounding box center [1076, 554] width 157 height 31
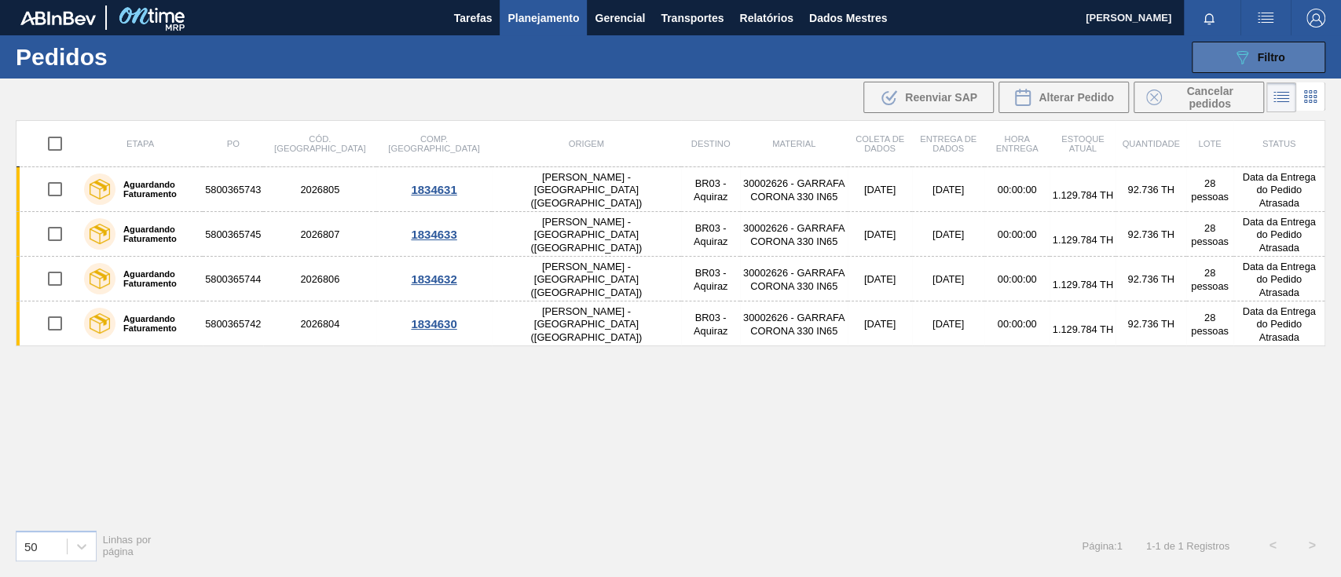
click at [1281, 55] on font "Filtro" at bounding box center [1271, 57] width 27 height 13
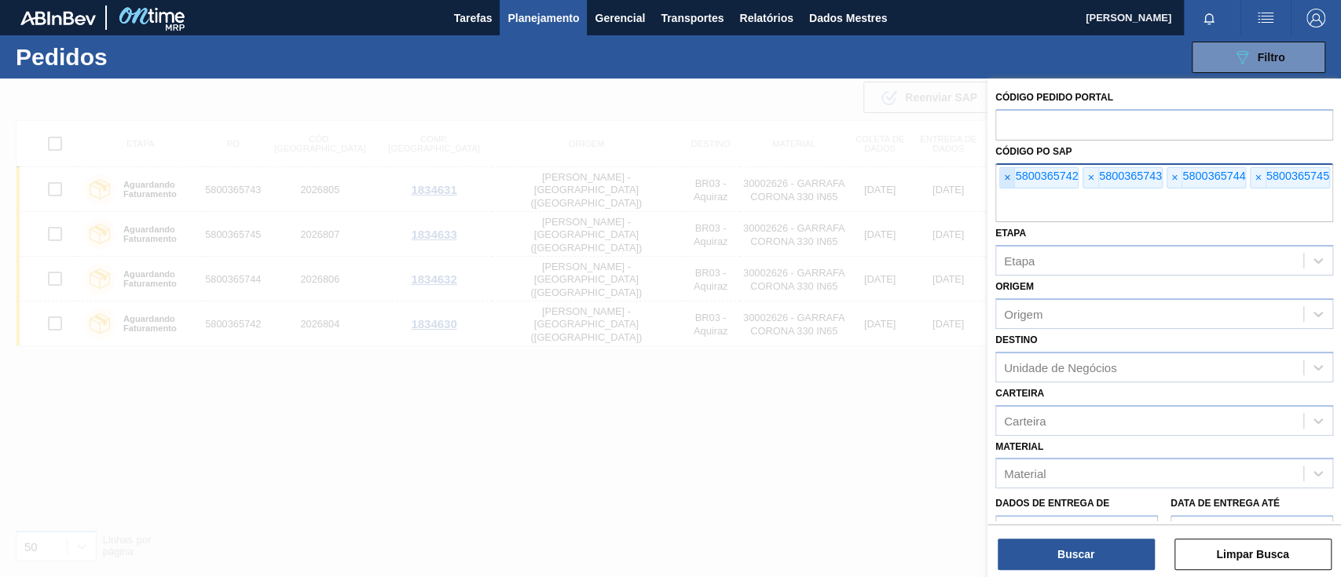
click at [1006, 181] on font "×" at bounding box center [1007, 177] width 6 height 13
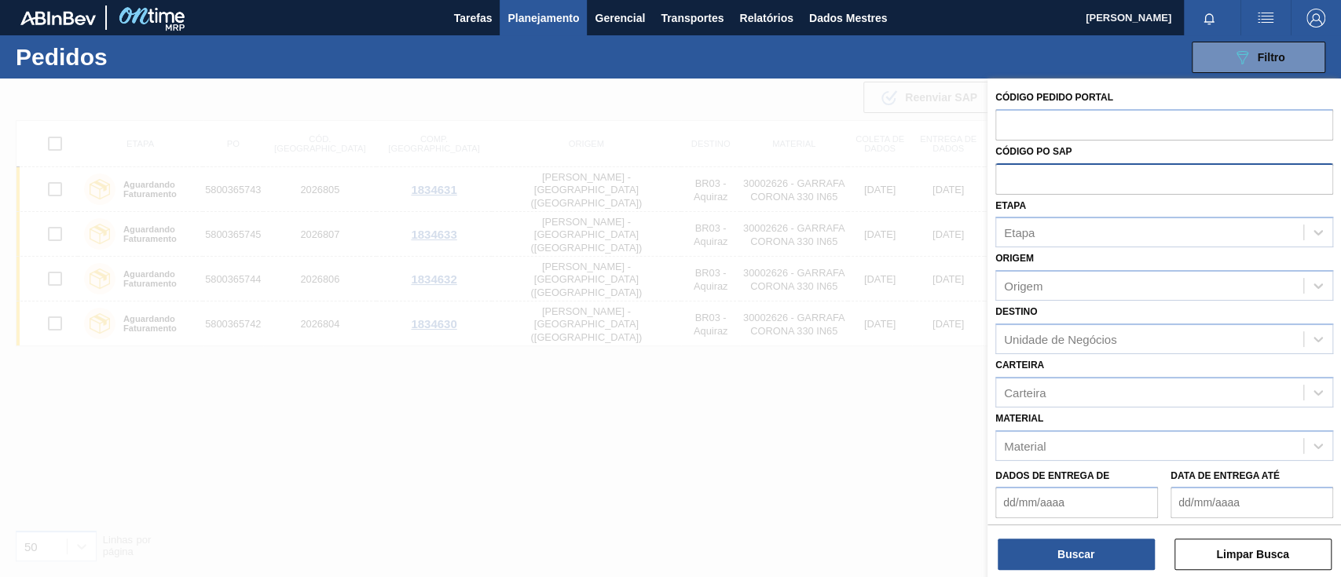
paste input "text"
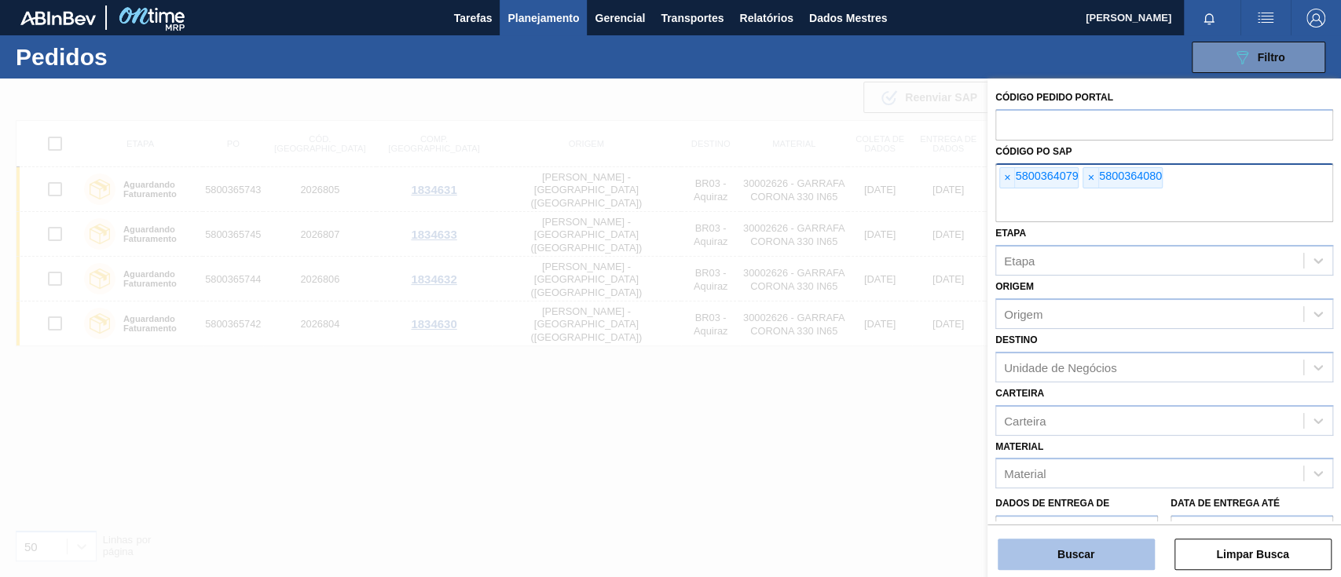
click at [1116, 559] on button "Buscar" at bounding box center [1076, 554] width 157 height 31
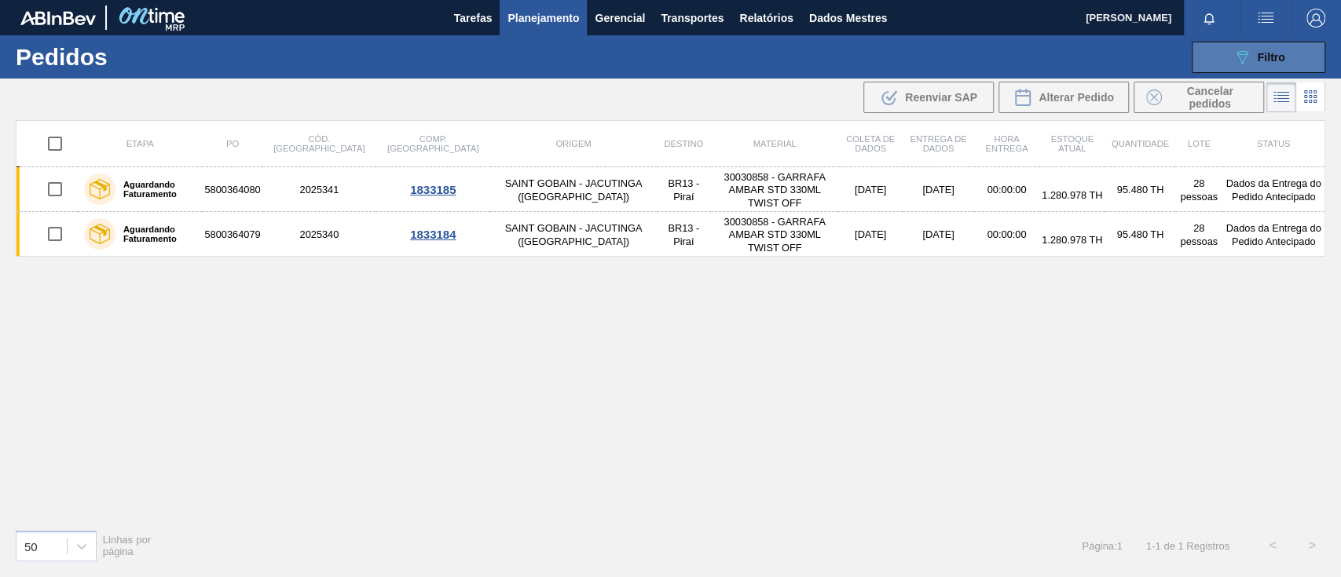
click at [1244, 53] on icon "089F7B8B-B2A5-4AFE-B5C0-19BA573D28AC" at bounding box center [1242, 57] width 19 height 19
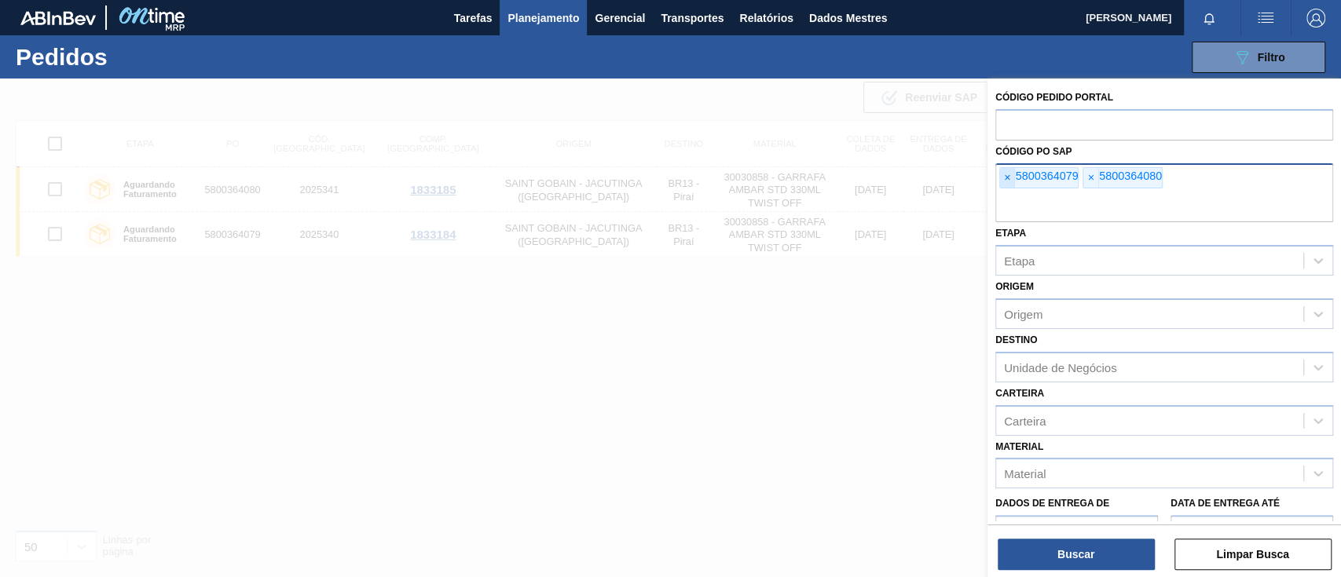
click at [1007, 181] on font "×" at bounding box center [1007, 177] width 6 height 13
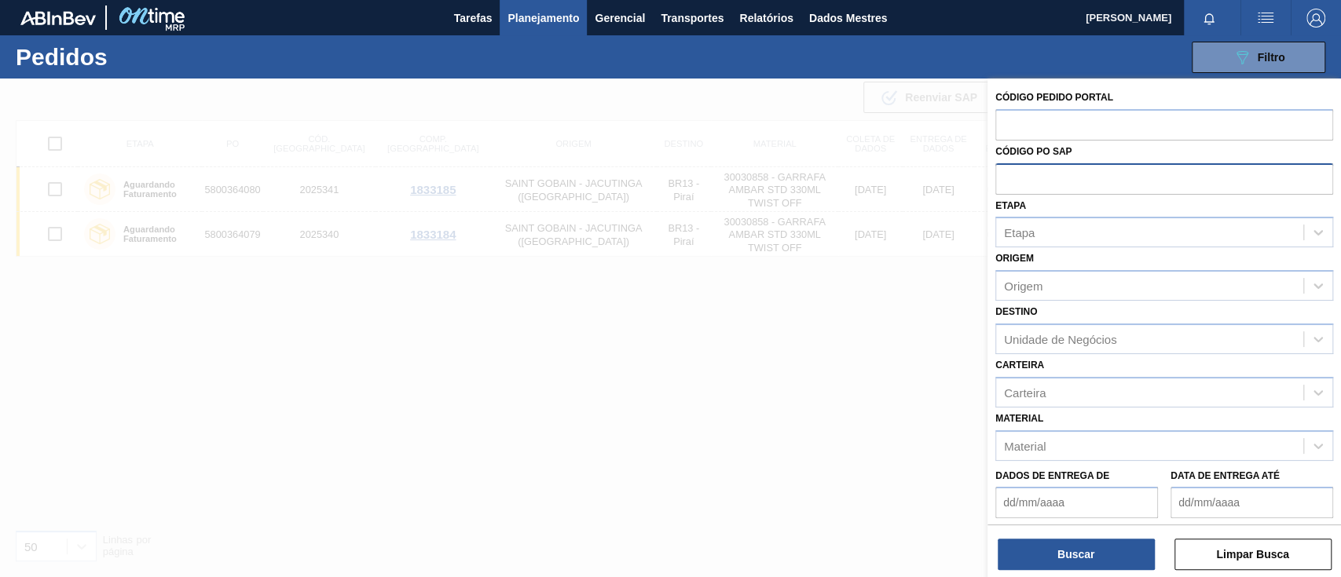
paste input "text"
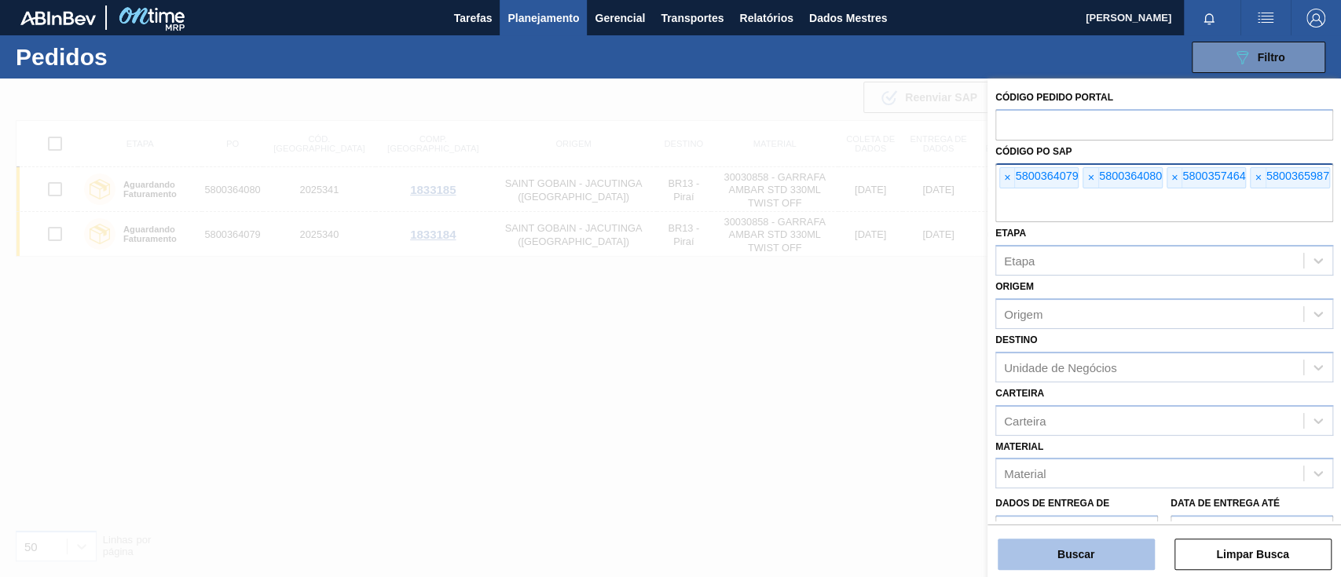
click at [1050, 551] on button "Buscar" at bounding box center [1076, 554] width 157 height 31
